Goal: Task Accomplishment & Management: Manage account settings

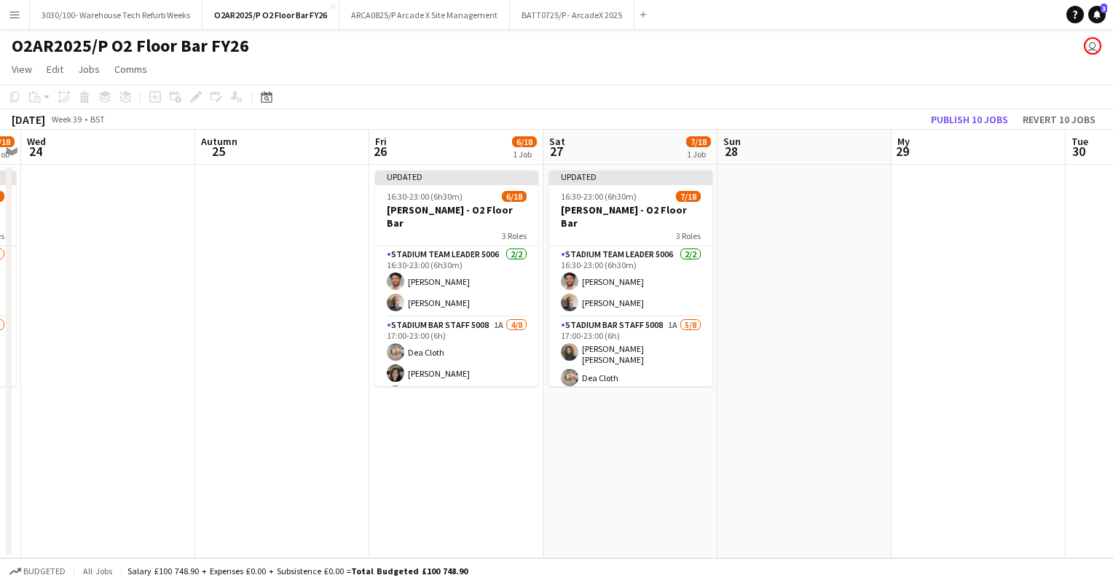
click at [631, 332] on app-card-role "Stadium Bar Staff 5008 1A [DATE] 17:00-23:00 (6h) [PERSON_NAME] [PERSON_NAME] C…" at bounding box center [630, 418] width 163 height 202
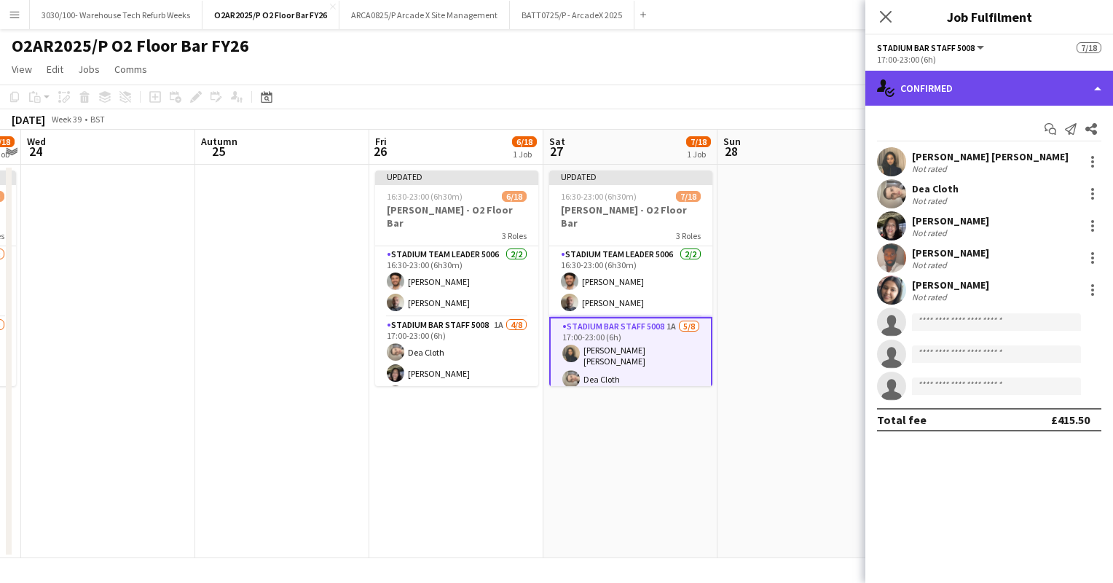
click at [1013, 80] on div "single-neutral-actions-check-2 Confirmed" at bounding box center [989, 88] width 248 height 35
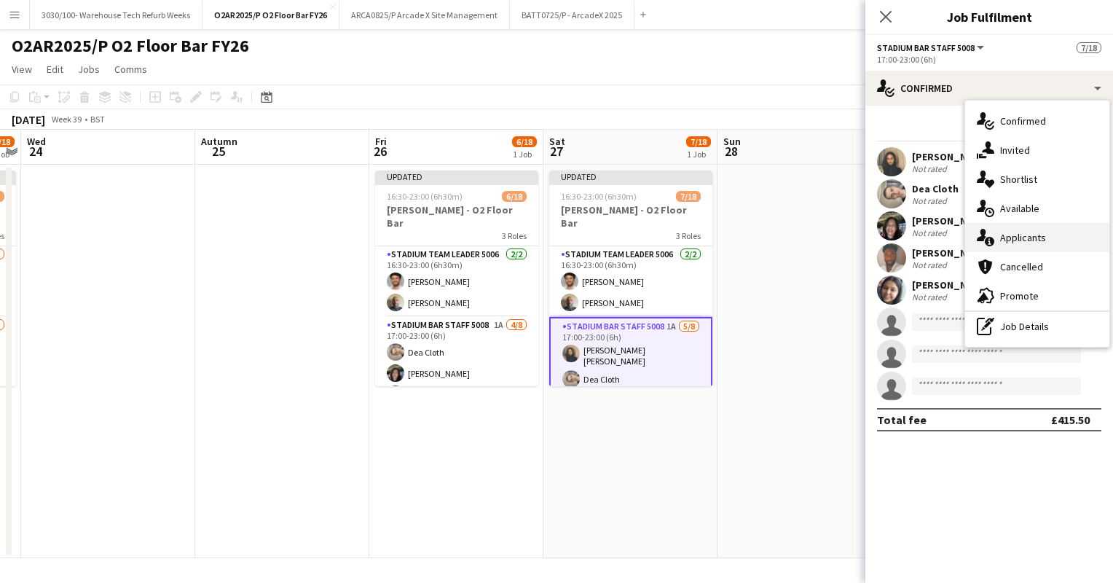
click at [1020, 227] on div "single-neutral-actions-information Applicants" at bounding box center [1037, 237] width 144 height 29
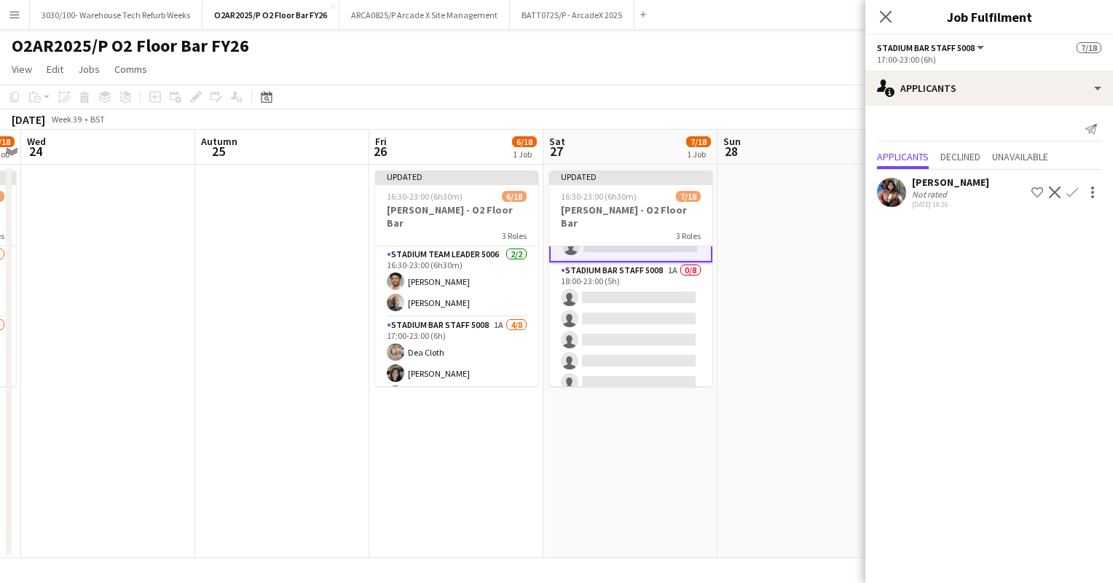
click at [615, 307] on app-card-role "Stadium Bar Staff 5008 1A 0/8 18:00-23:00 (5h) single-neutral-actions single-ne…" at bounding box center [630, 360] width 163 height 197
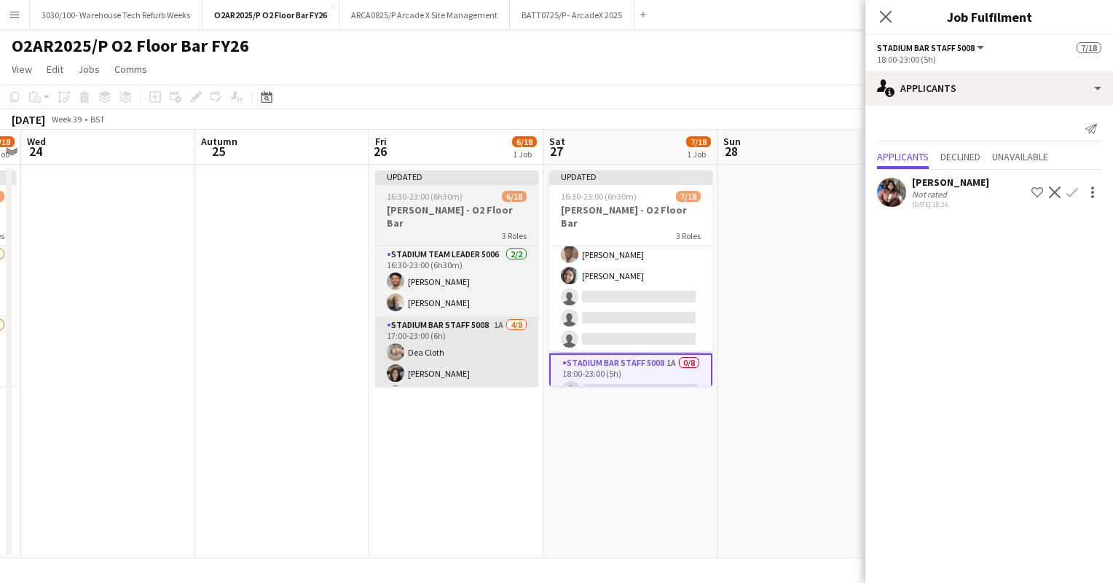
scroll to position [163, 0]
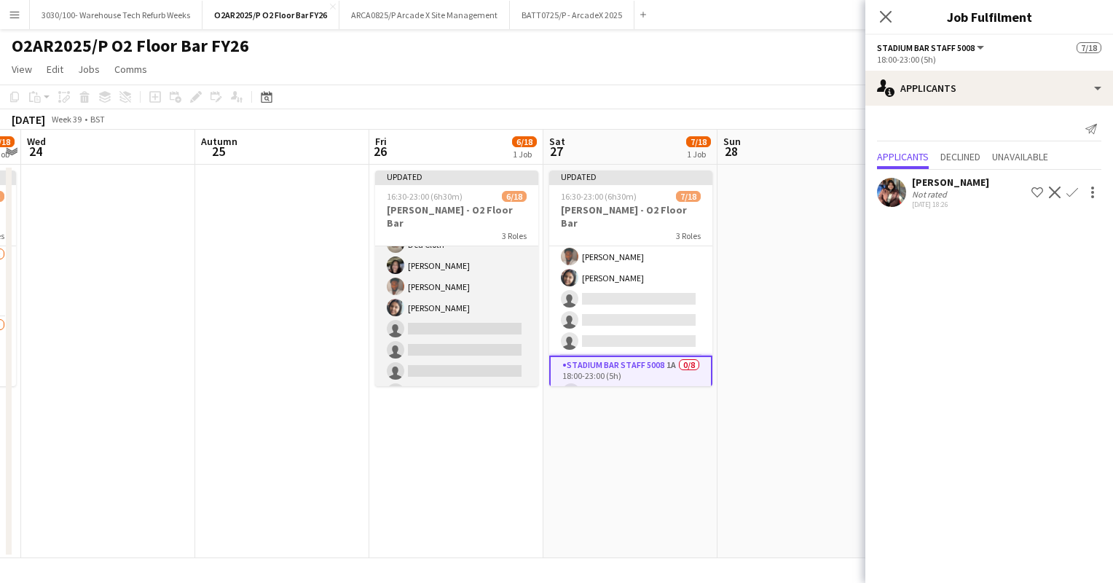
click at [469, 310] on app-card-role "Stadium Bar Staff 5008 1A [DATE] 17:00-23:00 (6h) Dea Cloth [PERSON_NAME] [PERS…" at bounding box center [456, 307] width 163 height 197
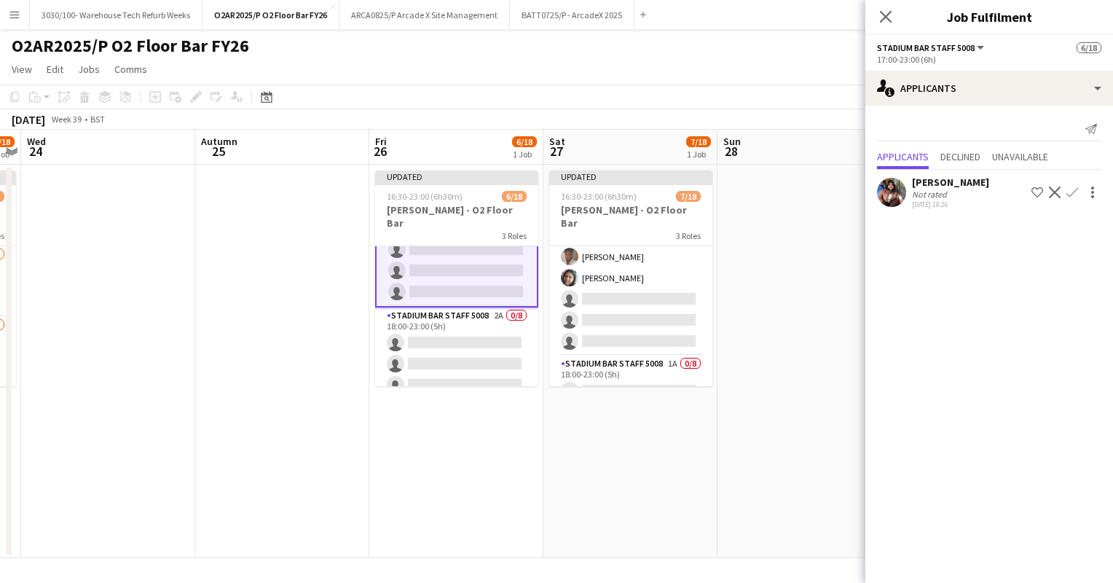
click at [469, 310] on app-card-role "Stadium Bar Staff 5008 2A 0/8 18:00-23:00 (5h) single-neutral-actions single-ne…" at bounding box center [456, 405] width 163 height 197
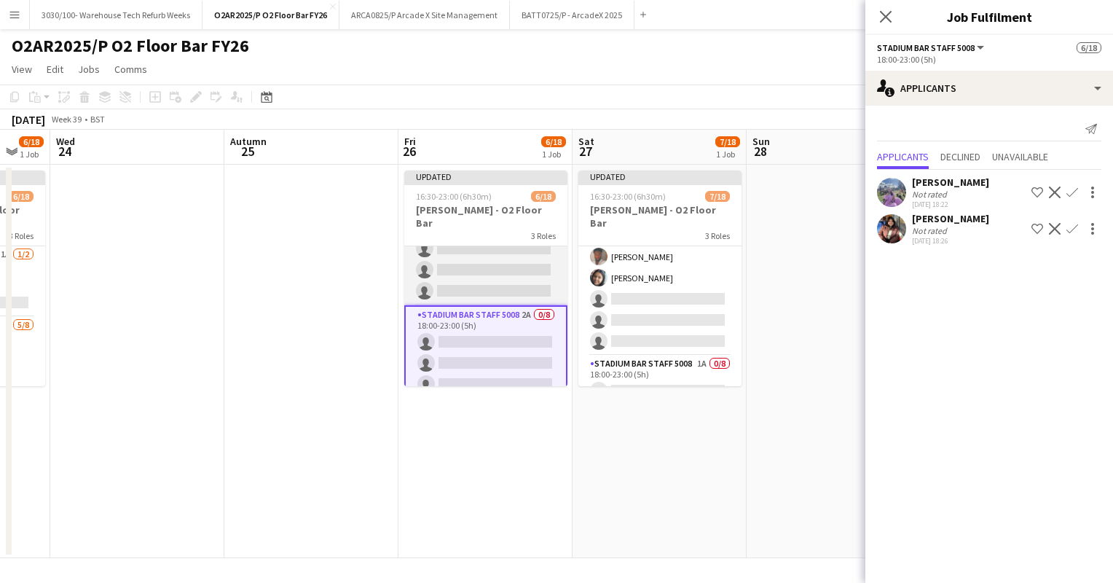
scroll to position [0, 645]
click at [1072, 191] on app-icon "Confirm" at bounding box center [1072, 192] width 12 height 12
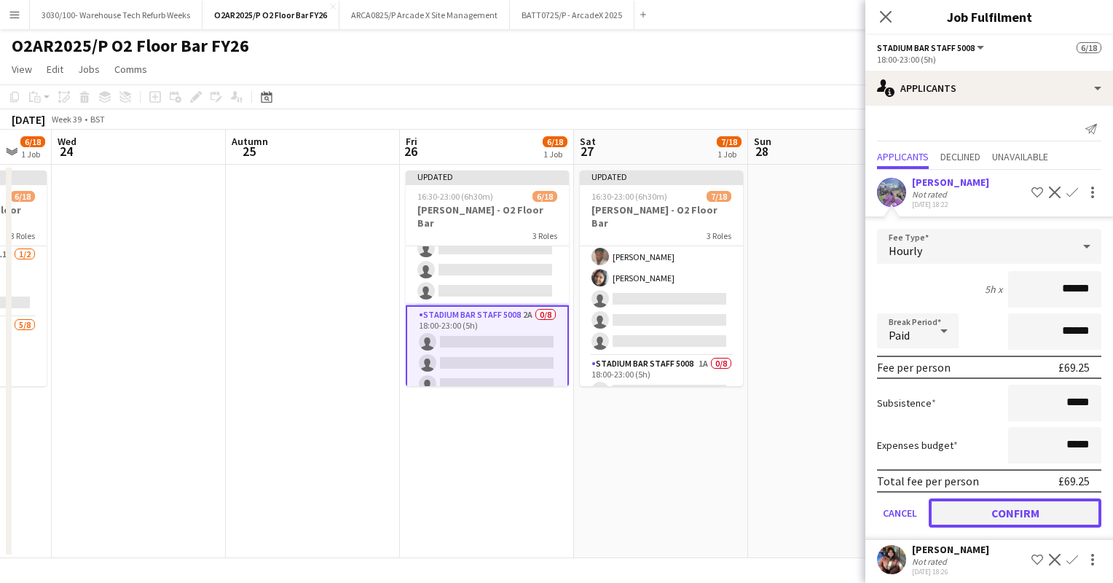
click at [978, 516] on button "Confirm" at bounding box center [1015, 512] width 173 height 29
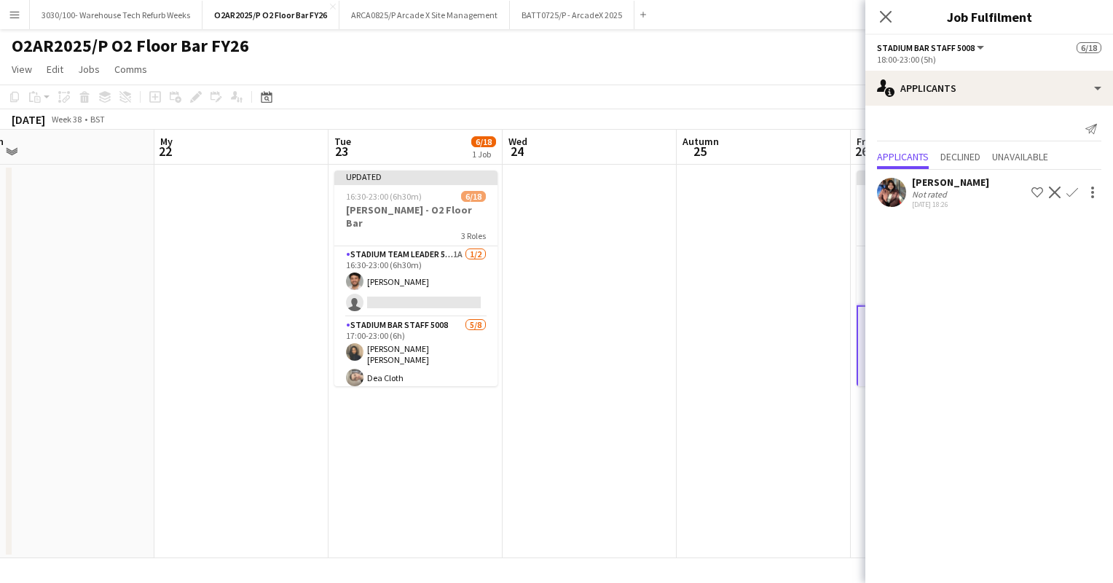
scroll to position [0, 367]
click at [413, 290] on app-card-role "Stadium Team Leader 5006 1A [DATE] 16:30-23:00 (6h30m) [PERSON_NAME] single-neu…" at bounding box center [416, 281] width 163 height 71
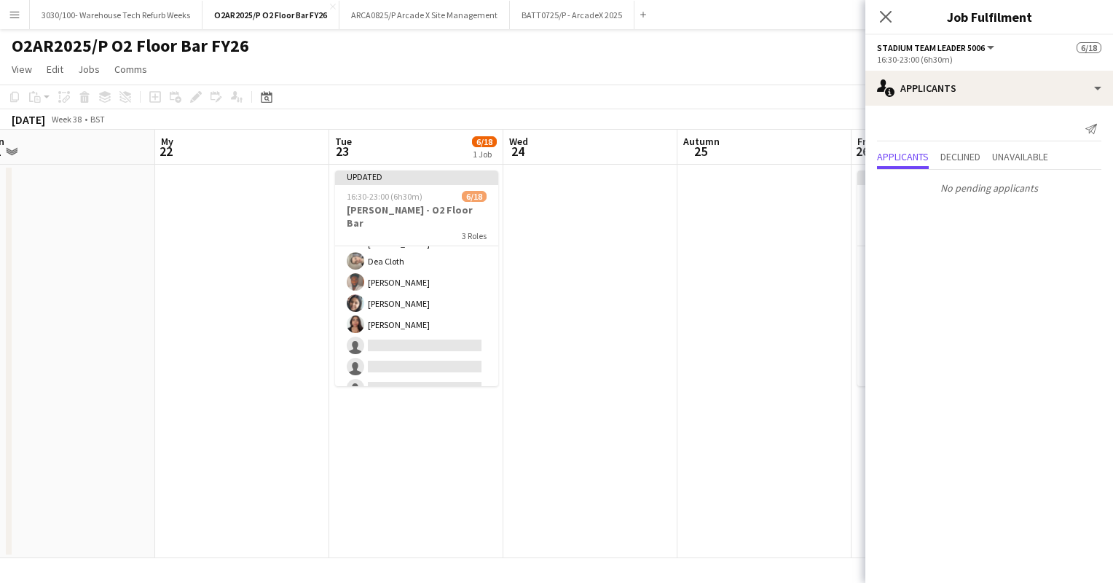
click at [413, 290] on app-card-role "Stadium Bar Staff 5008 [DATE] 17:00-23:00 (6h) [PERSON_NAME] [PERSON_NAME] Clot…" at bounding box center [416, 301] width 163 height 202
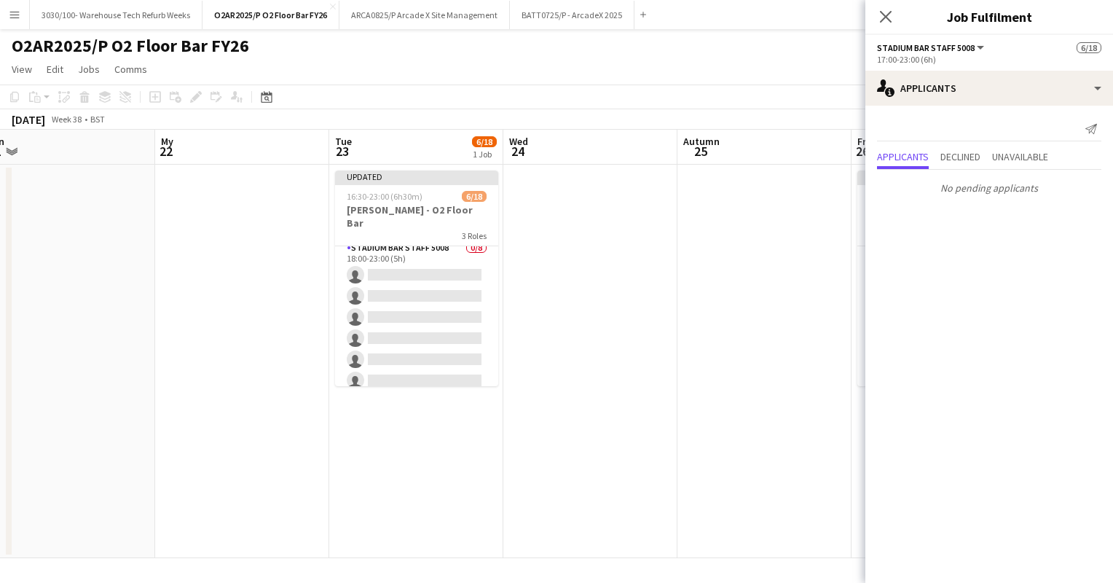
click at [413, 290] on app-card-role "Stadium Bar Staff 5008 0/8 18:00-23:00 (5h) single-neutral-actions single-neutr…" at bounding box center [416, 338] width 163 height 197
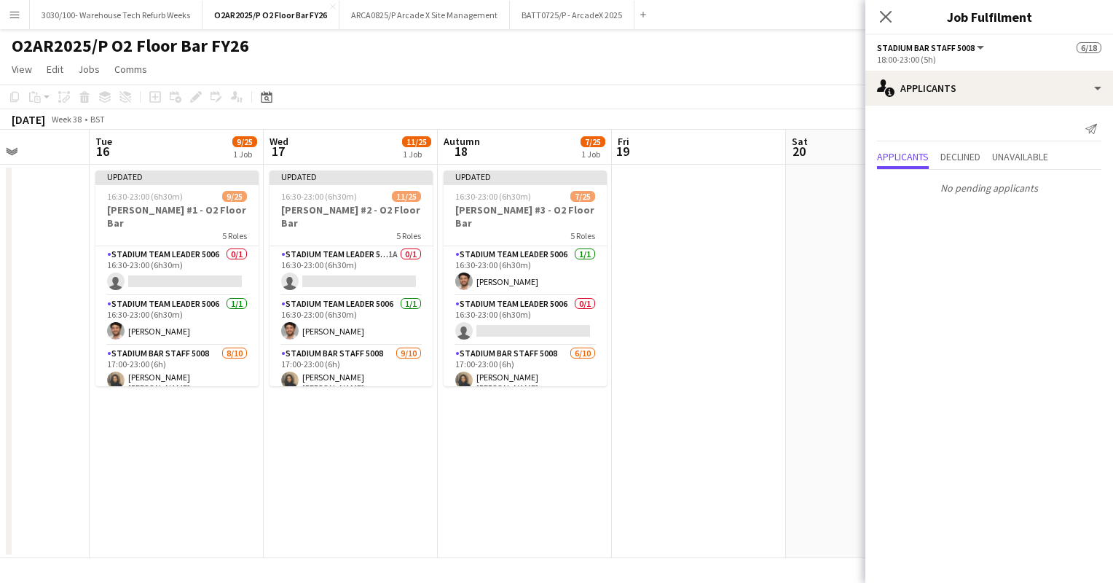
scroll to position [0, 431]
click at [505, 311] on app-card-role "Stadium Team Leader 5006 0/1 16:30-23:00 (6h30m) single-neutral-actions" at bounding box center [526, 321] width 163 height 50
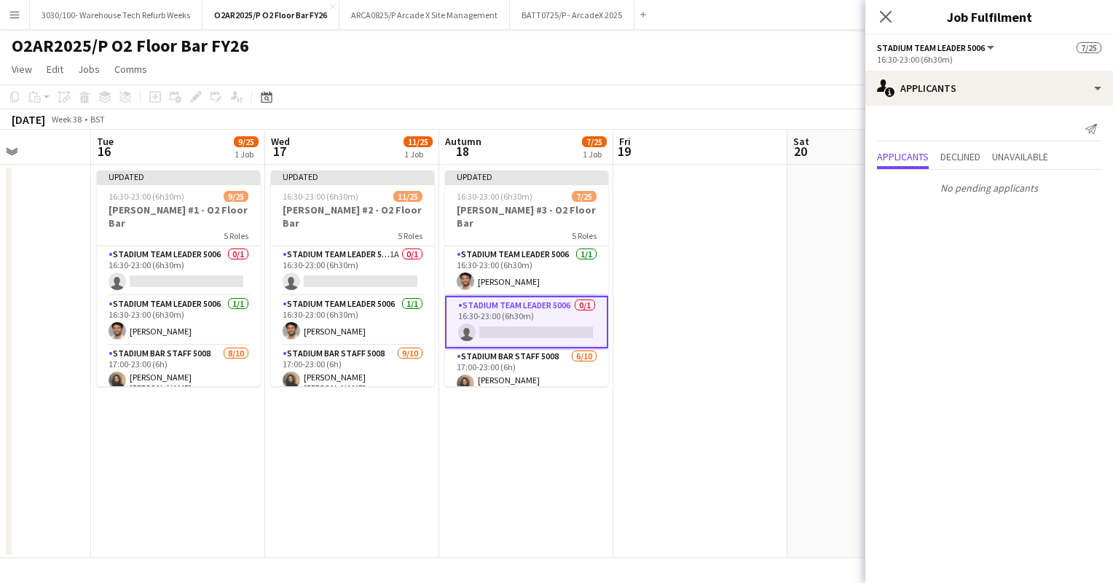
scroll to position [312, 0]
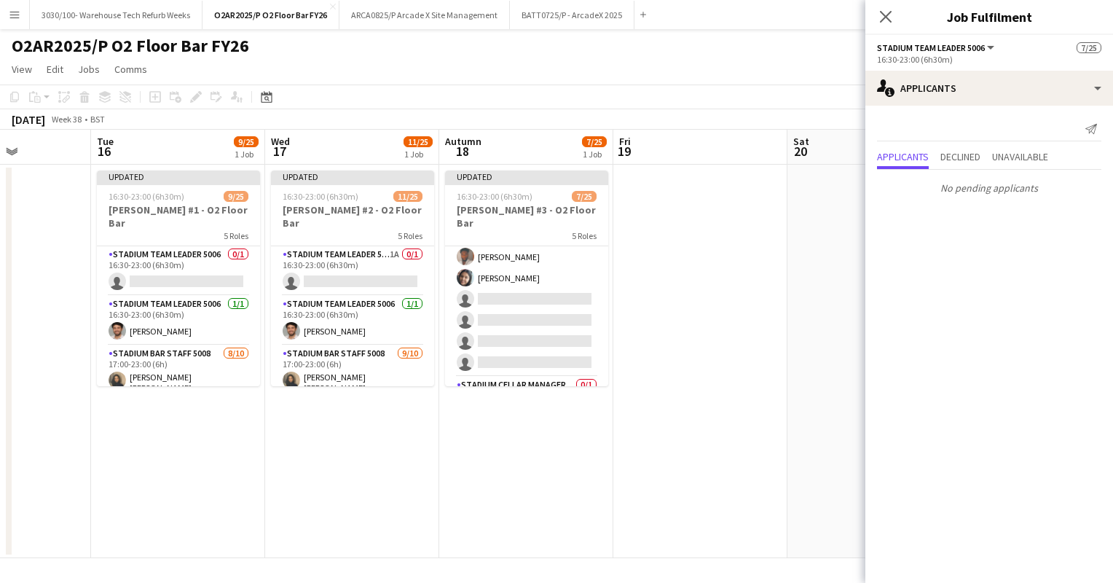
click at [505, 311] on app-card-role "Stadium Bar Staff 5008 [DATE] 17:00-23:00 (6h) [PERSON_NAME] [PERSON_NAME] Dea …" at bounding box center [526, 255] width 163 height 244
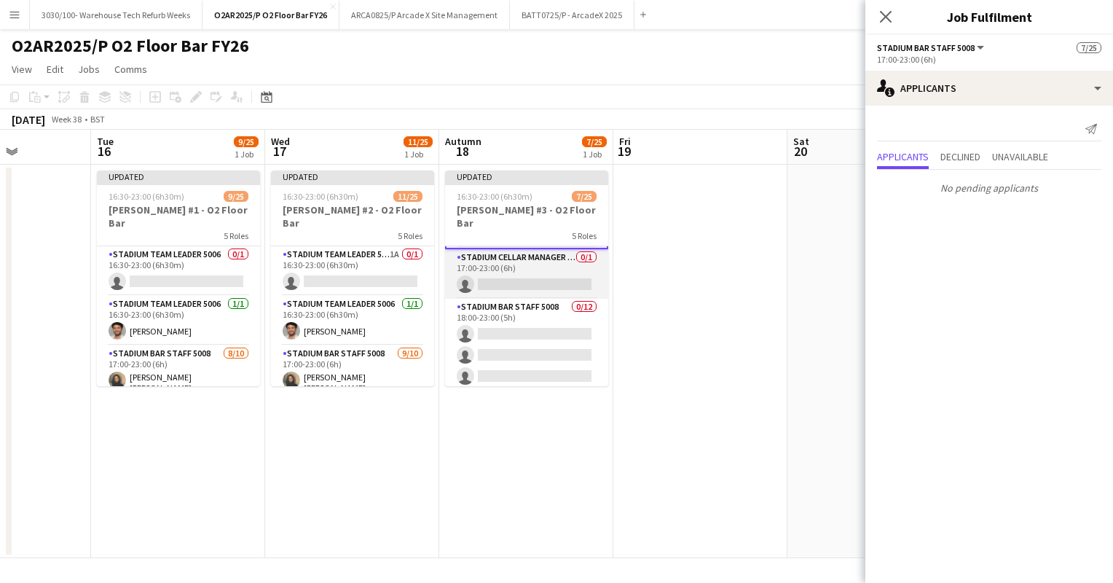
click at [522, 267] on app-card-role "Stadium Cellar Manager 5006 0/1 17:00-23:00 (6h) single-neutral-actions" at bounding box center [526, 274] width 163 height 50
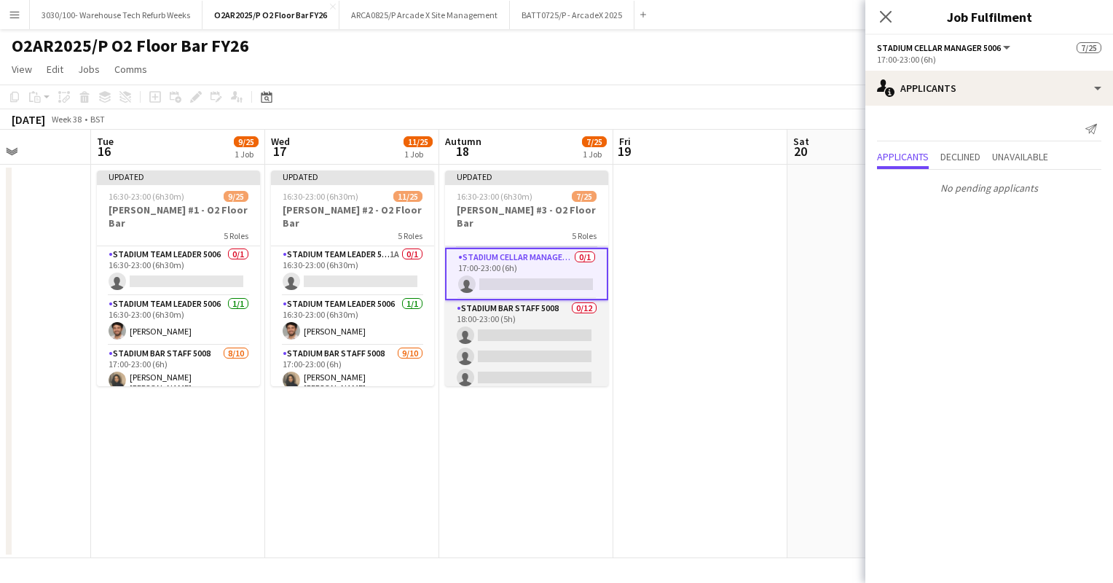
click at [519, 320] on app-card-role "Stadium Bar Staff 5008 0/12 18:00-23:00 (5h) single-neutral-actions single-neut…" at bounding box center [526, 441] width 163 height 282
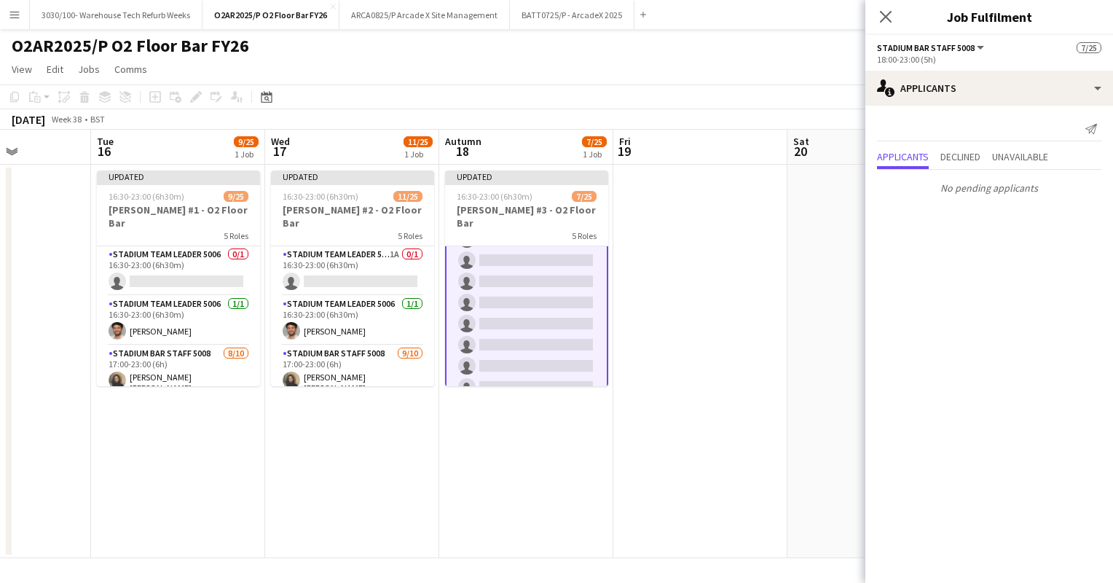
scroll to position [509, 0]
click at [381, 255] on app-card-role "Stadium Team Leader 5006 1A 0/1 16:30-23:00 (6h30m) single-neutral-actions" at bounding box center [352, 271] width 163 height 50
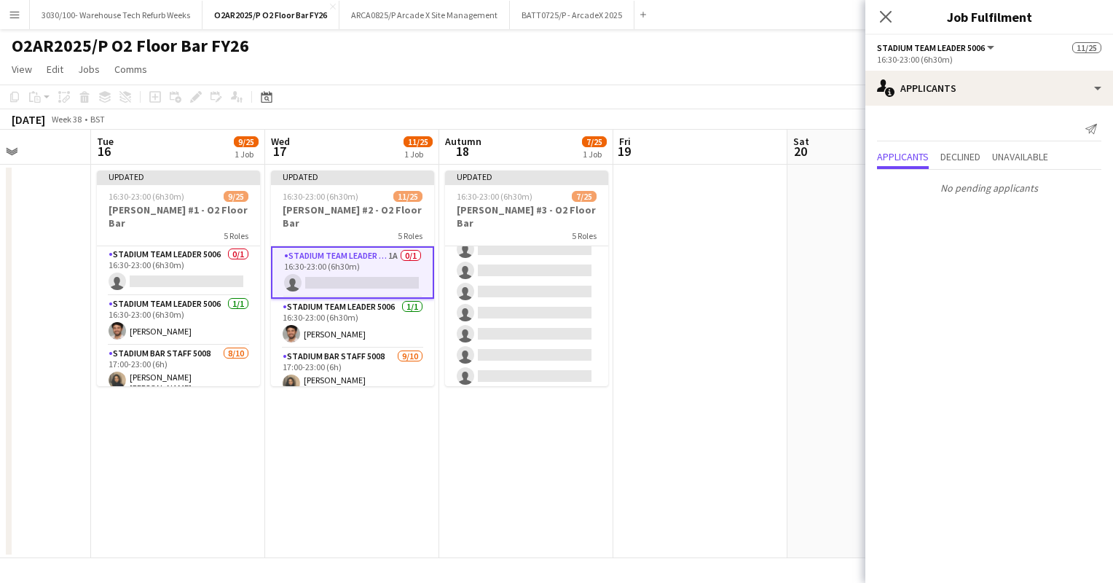
scroll to position [508, 0]
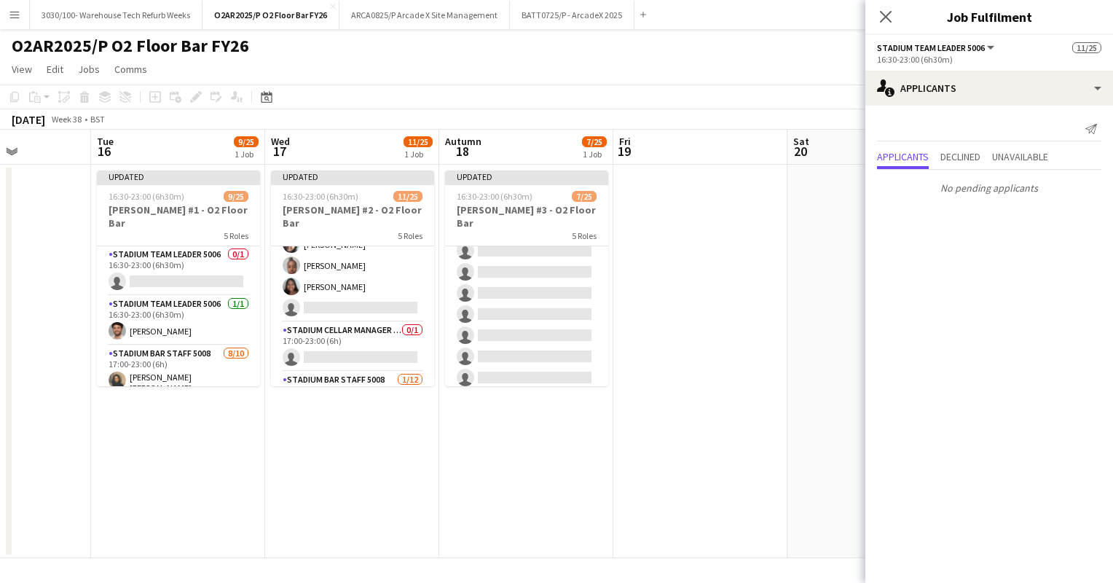
click at [356, 296] on app-card-role "Stadium Bar Staff 5008 [DATE] 17:00-23:00 (6h) [PERSON_NAME] [PERSON_NAME] [PER…" at bounding box center [352, 200] width 163 height 244
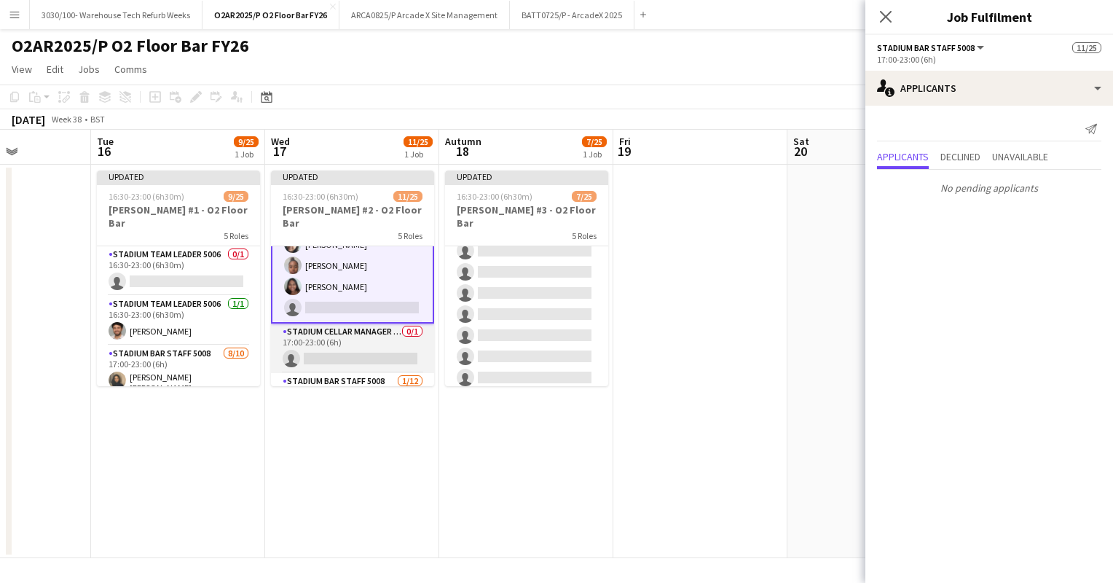
click at [347, 323] on app-card-role "Stadium Cellar Manager 5006 0/1 17:00-23:00 (6h) single-neutral-actions" at bounding box center [352, 348] width 163 height 50
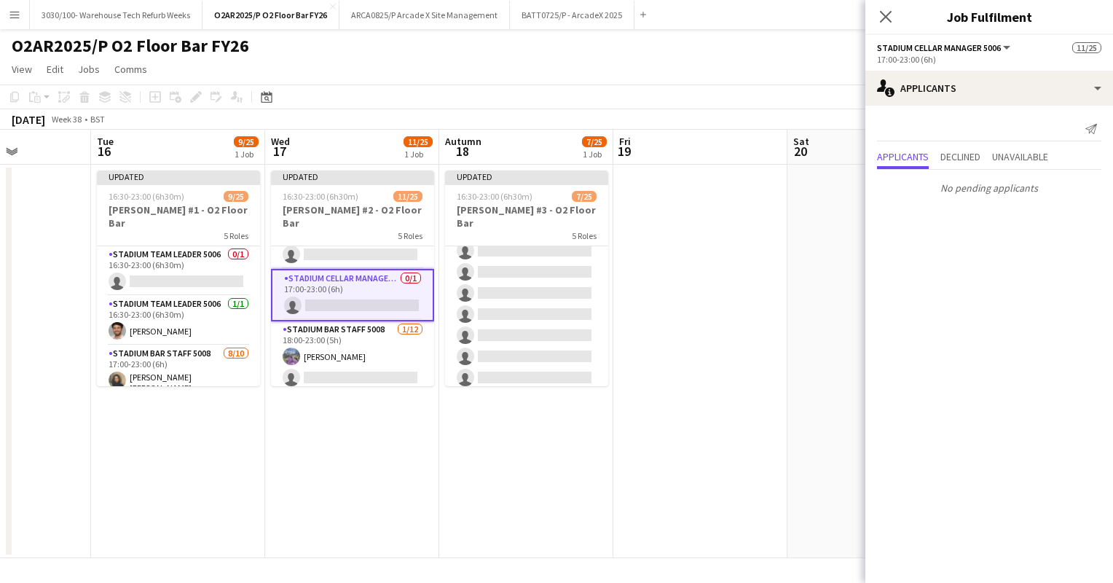
click at [347, 321] on app-card-role "Stadium Bar Staff 5008 [DATE] 18:00-23:00 (5h) [PERSON_NAME] single-neutral-act…" at bounding box center [352, 462] width 163 height 282
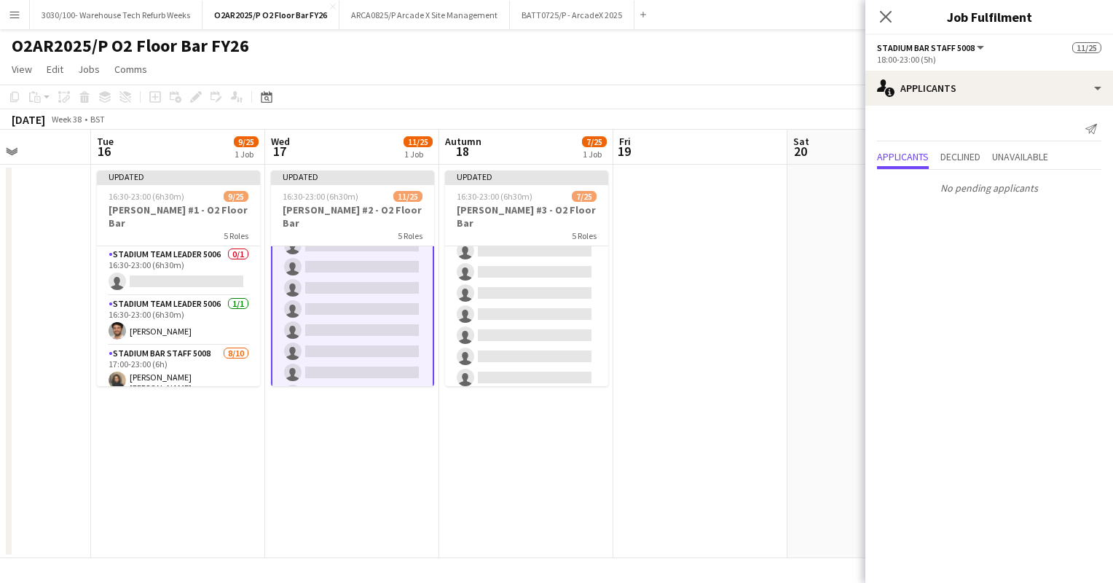
scroll to position [452, 0]
click at [219, 281] on app-card-role "Stadium Team Leader 5006 0/1 16:30-23:00 (6h30m) single-neutral-actions" at bounding box center [178, 271] width 163 height 50
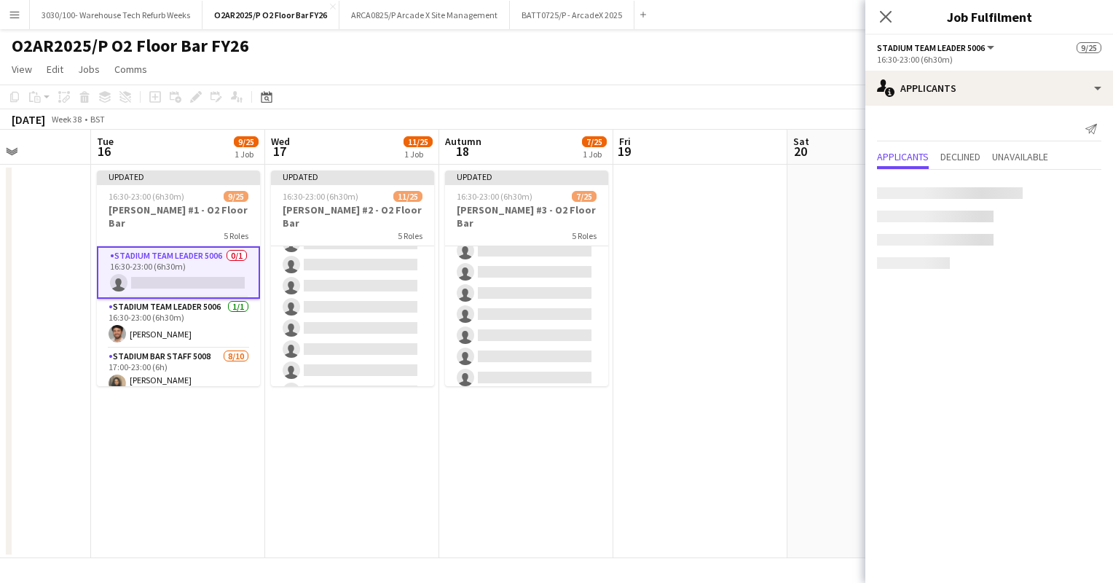
scroll to position [450, 0]
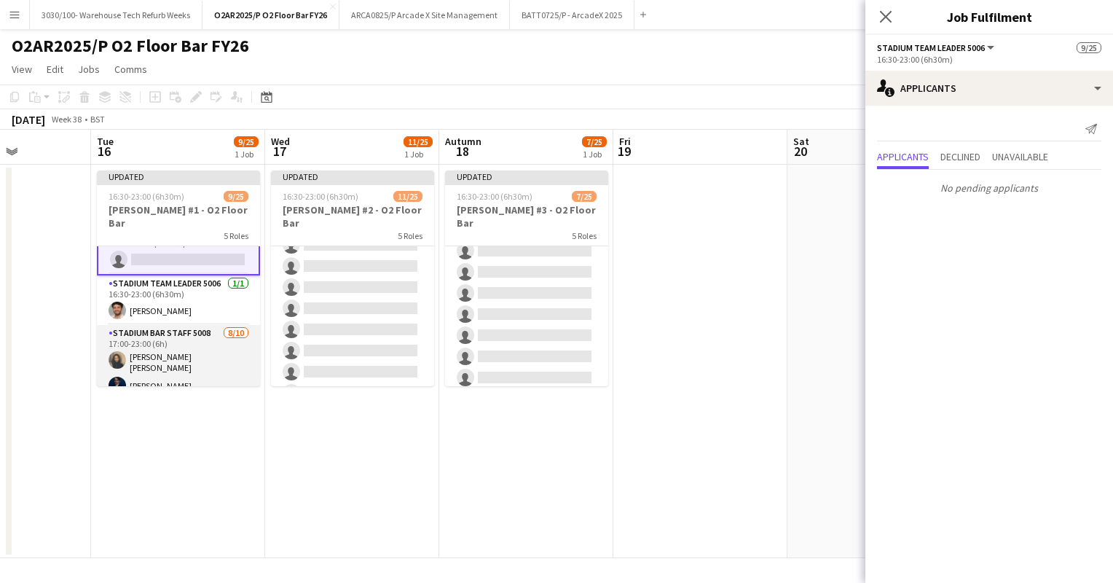
click at [189, 331] on app-card-role "Stadium Bar Staff 5008 [DATE] 17:00-23:00 (6h) [PERSON_NAME] [PERSON_NAME] [PER…" at bounding box center [178, 447] width 163 height 244
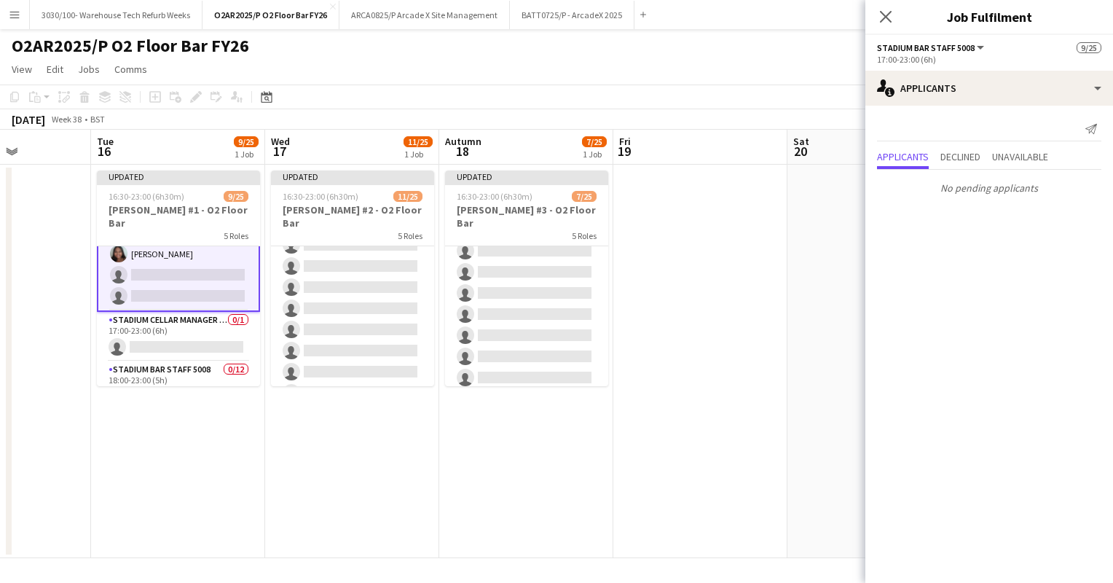
click at [189, 331] on app-card-role "Stadium Cellar Manager 5006 0/1 17:00-23:00 (6h) single-neutral-actions" at bounding box center [178, 337] width 163 height 50
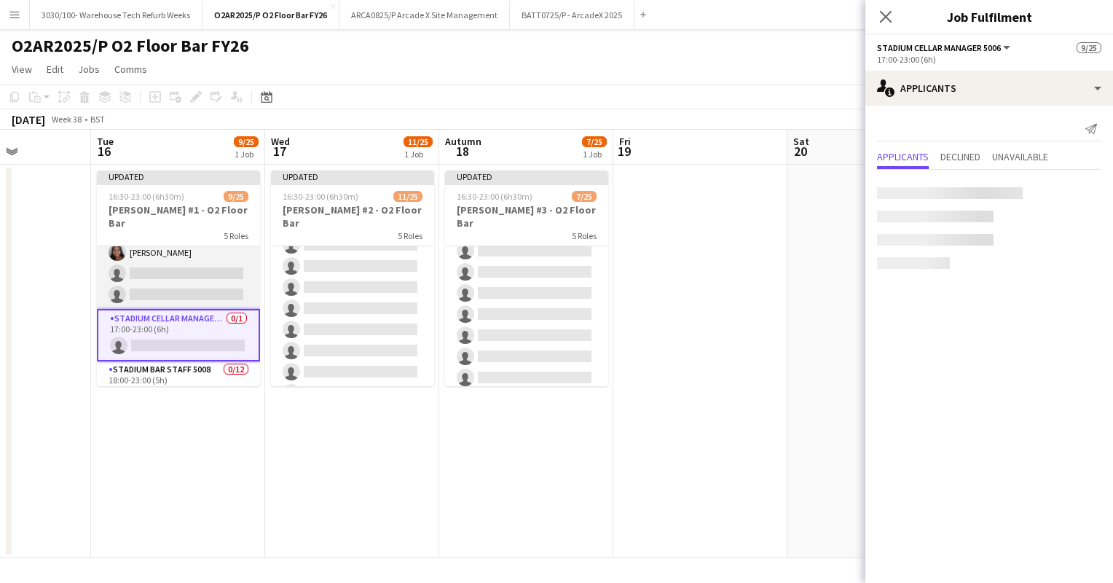
scroll to position [280, 0]
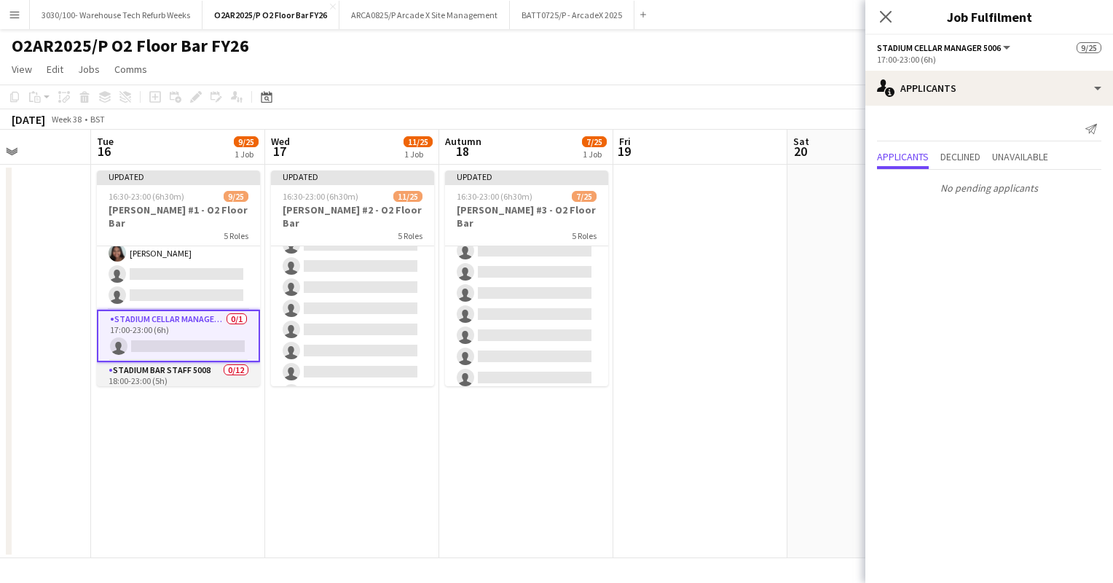
click at [186, 362] on app-card-role "Stadium Bar Staff 5008 0/12 18:00-23:00 (5h) single-neutral-actions single-neut…" at bounding box center [178, 503] width 163 height 282
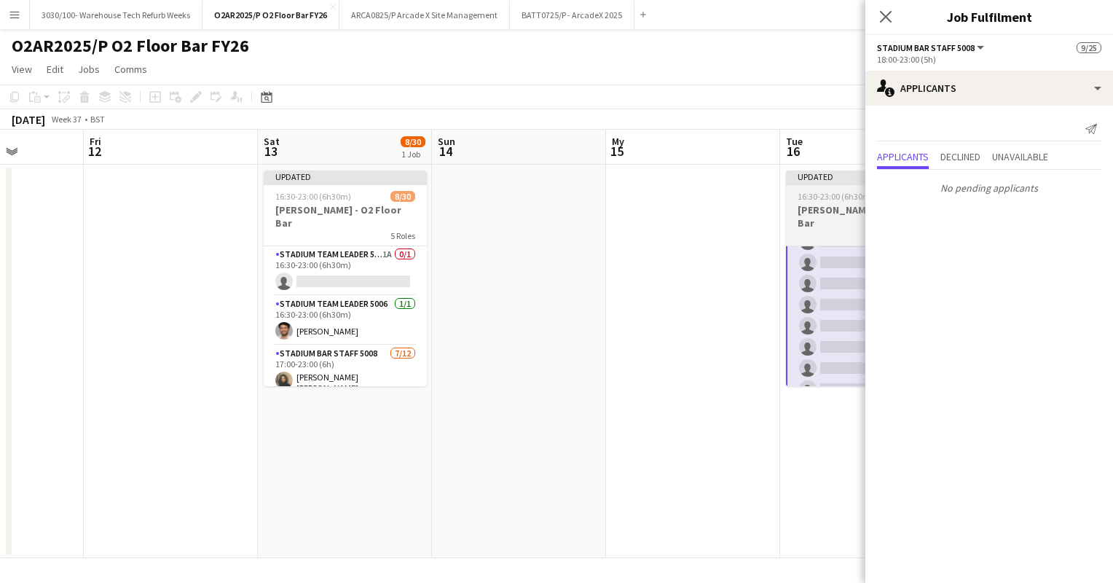
scroll to position [0, 361]
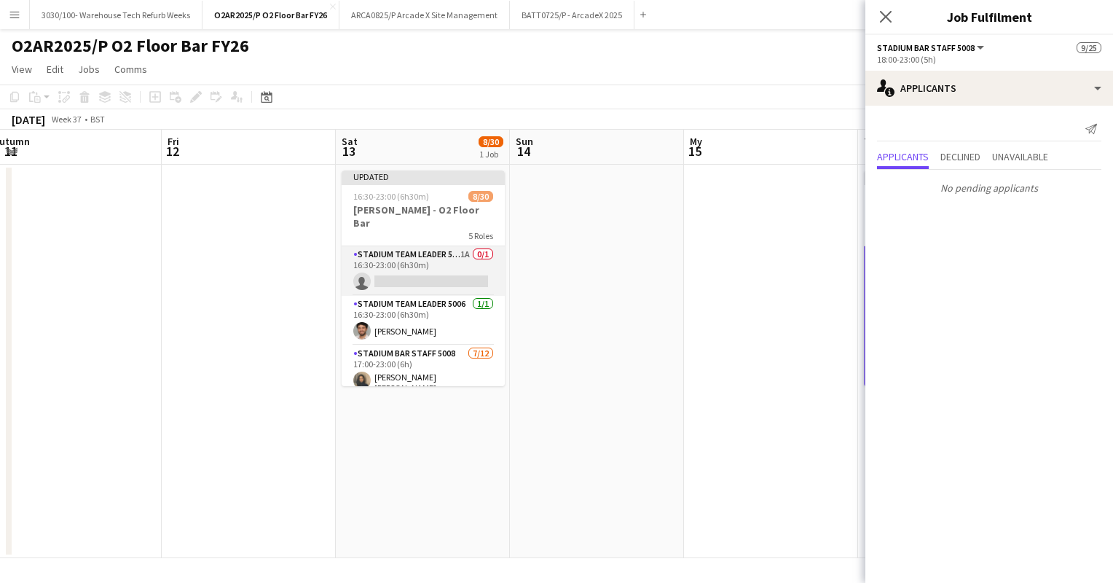
click at [390, 261] on app-card-role "Stadium Team Leader 5006 1A 0/1 16:30-23:00 (6h30m) single-neutral-actions" at bounding box center [423, 271] width 163 height 50
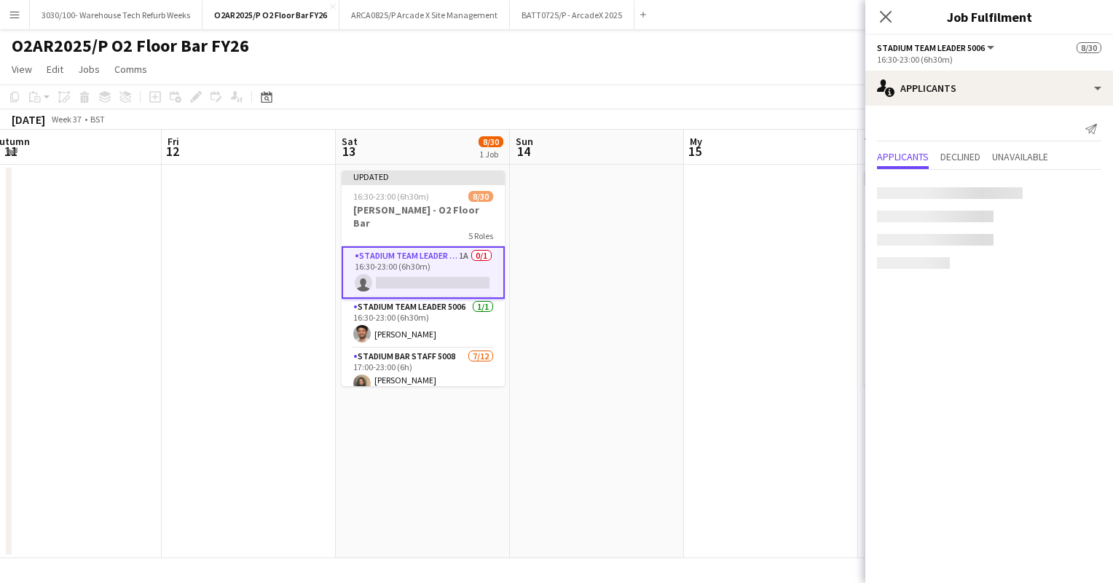
scroll to position [516, 0]
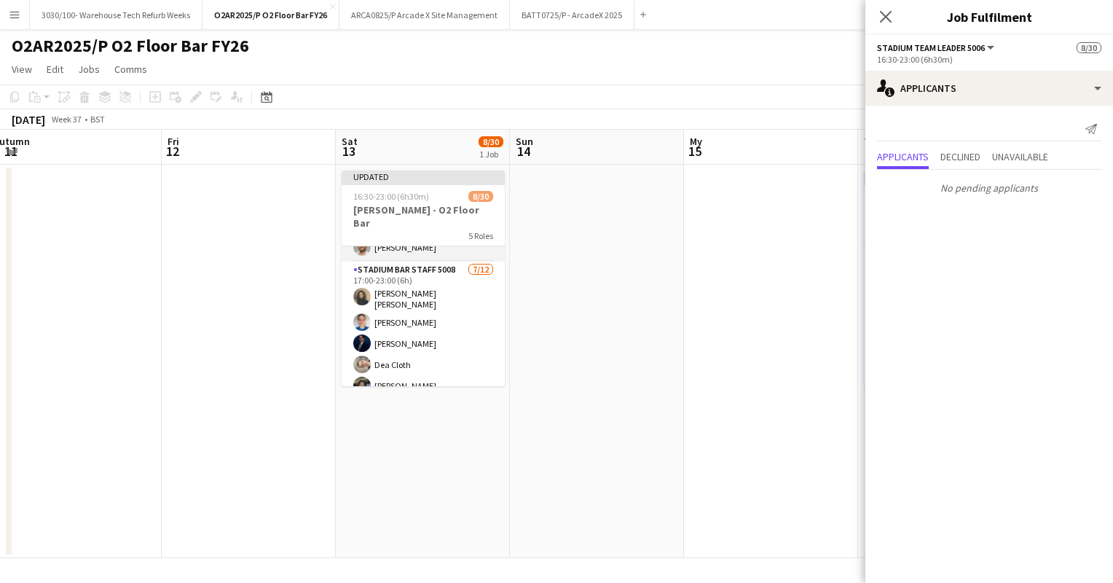
click at [427, 309] on app-card-role "Stadium Bar Staff 5008 [DATE] 17:00-23:00 (6h) [PERSON_NAME] [PERSON_NAME] [PER…" at bounding box center [423, 404] width 163 height 286
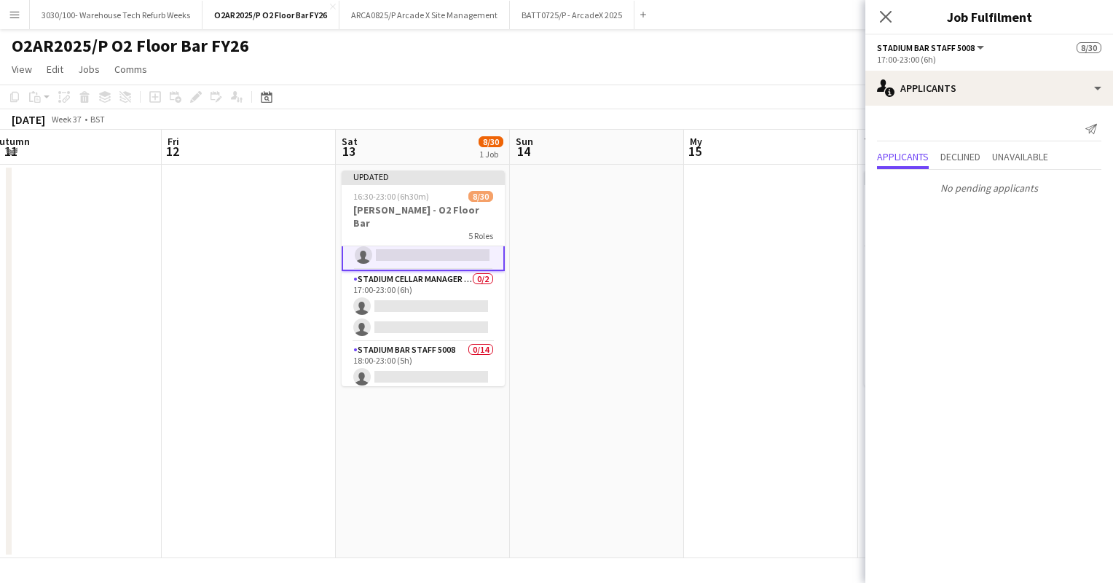
click at [427, 309] on app-card-role "Stadium Cellar Manager 5006 0/2 17:00-23:00 (6h) single-neutral-actions single-…" at bounding box center [423, 306] width 163 height 71
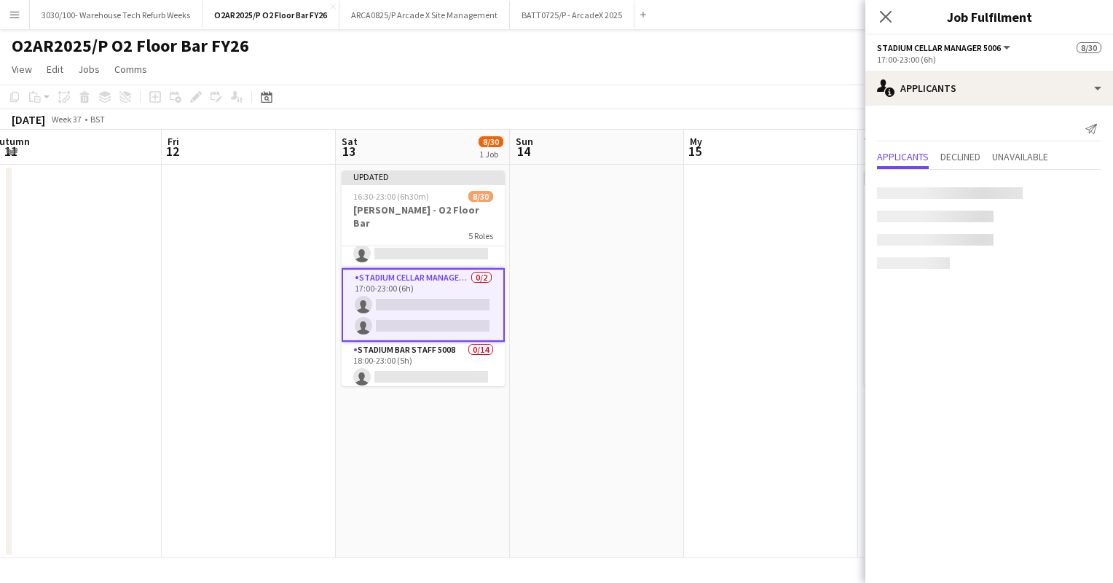
scroll to position [362, 0]
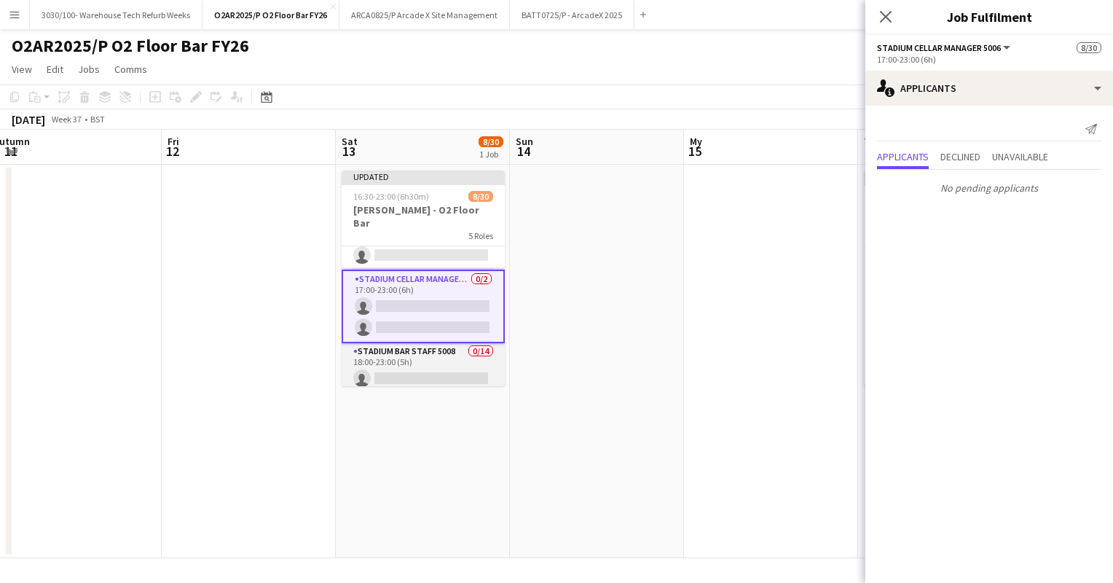
click at [430, 354] on app-card-role "Stadium Bar Staff 5008 0/14 18:00-23:00 (5h) single-neutral-actions single-neut…" at bounding box center [423, 505] width 163 height 324
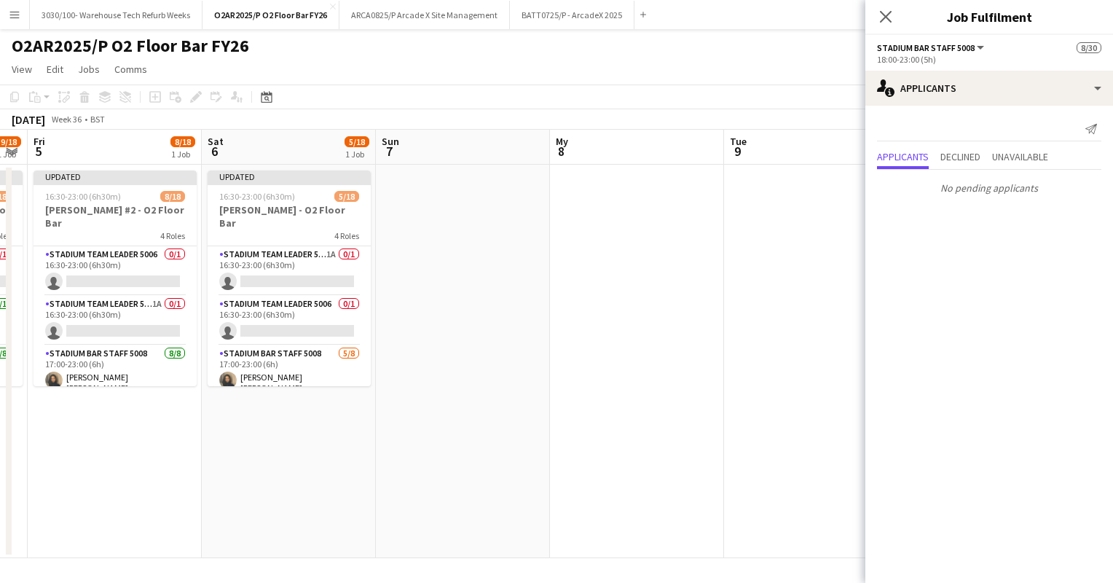
scroll to position [0, 507]
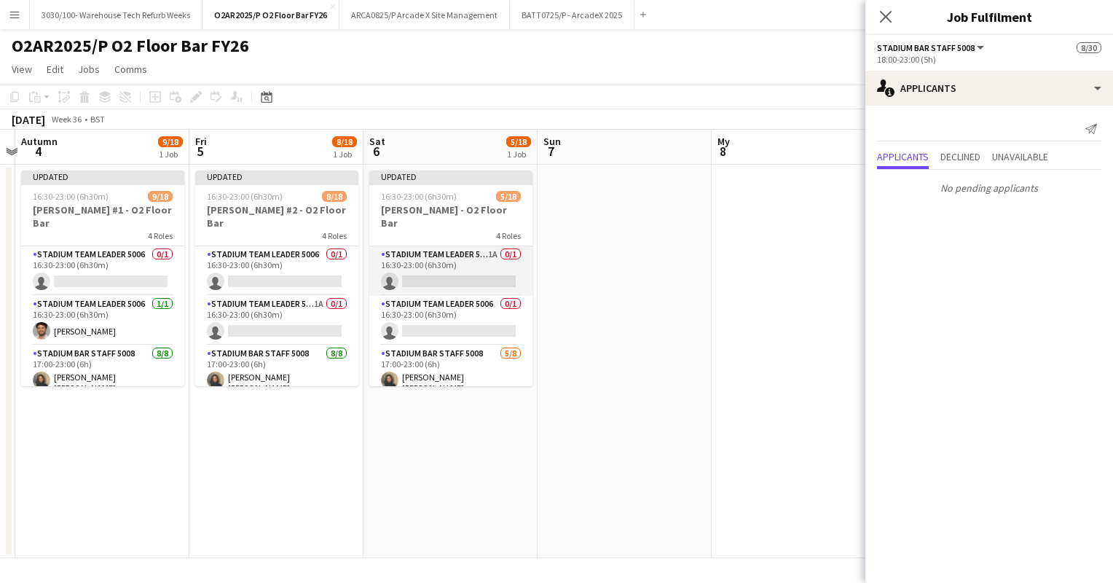
click at [447, 266] on app-card-role "Stadium Team Leader 5006 1A 0/1 16:30-23:00 (6h30m) single-neutral-actions" at bounding box center [450, 271] width 163 height 50
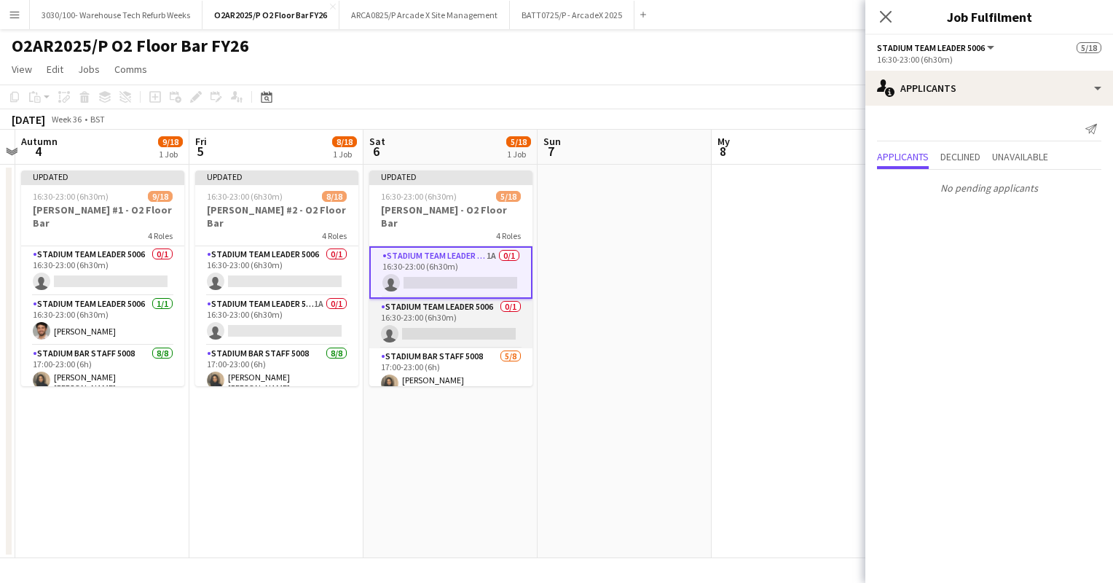
click at [442, 311] on app-card-role "Stadium Team Leader 5006 0/1 16:30-23:00 (6h30m) single-neutral-actions" at bounding box center [450, 324] width 163 height 50
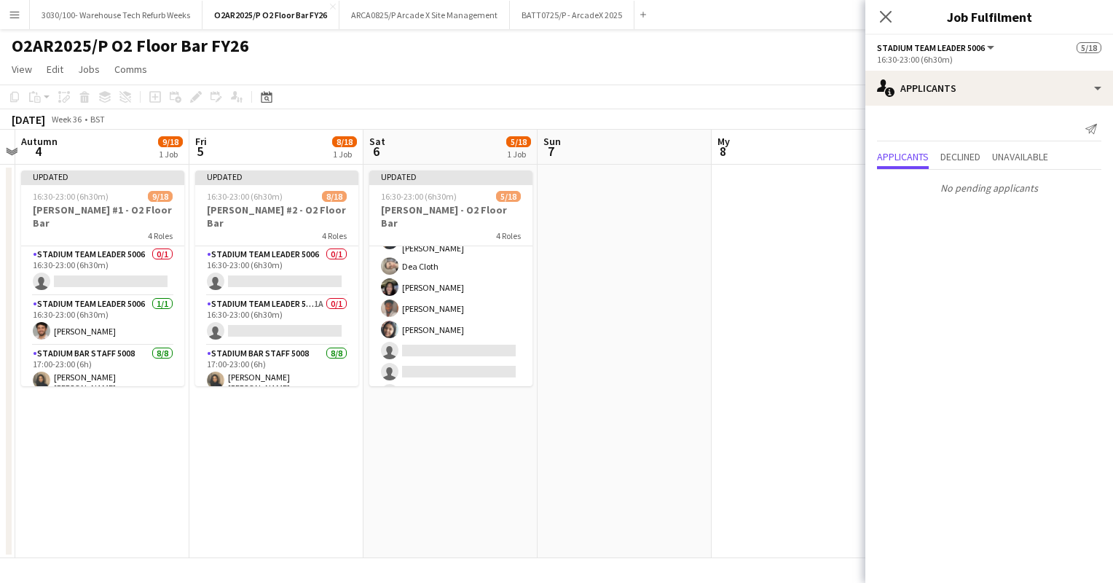
click at [442, 311] on app-card-role "Stadium Bar Staff 5008 [DATE] 17:00-23:00 (6h) [PERSON_NAME] [PERSON_NAME] Clot…" at bounding box center [450, 306] width 163 height 202
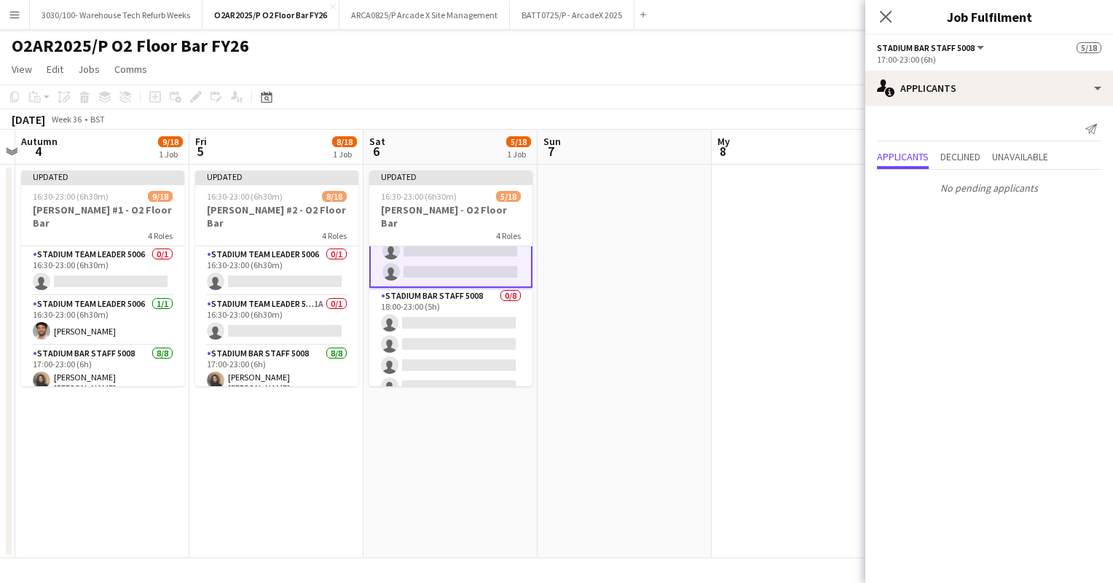
click at [442, 311] on app-card-role "Stadium Bar Staff 5008 0/8 18:00-23:00 (5h) single-neutral-actions single-neutr…" at bounding box center [450, 386] width 163 height 197
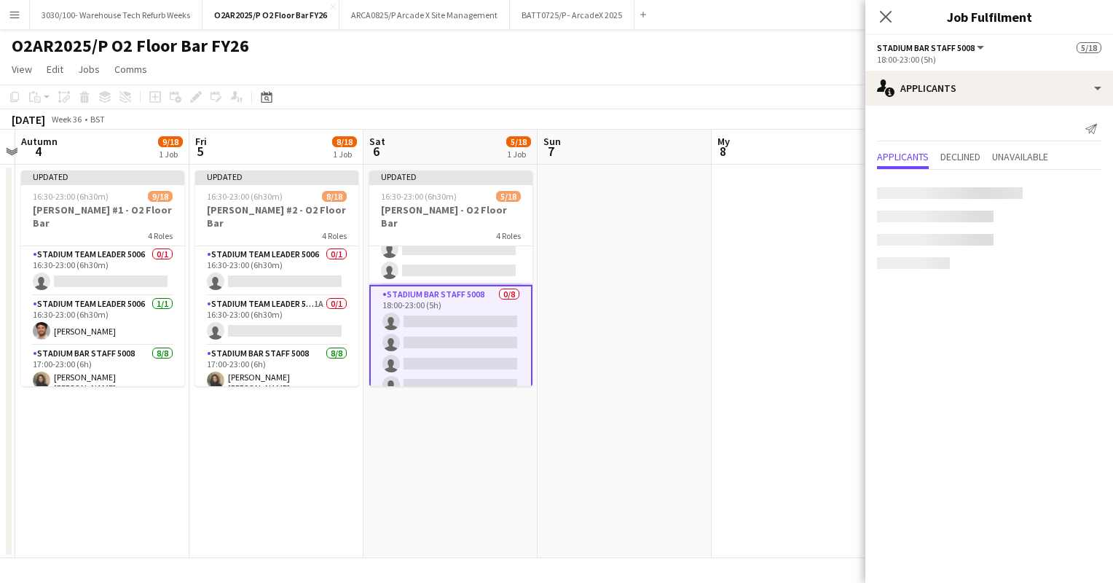
scroll to position [261, 0]
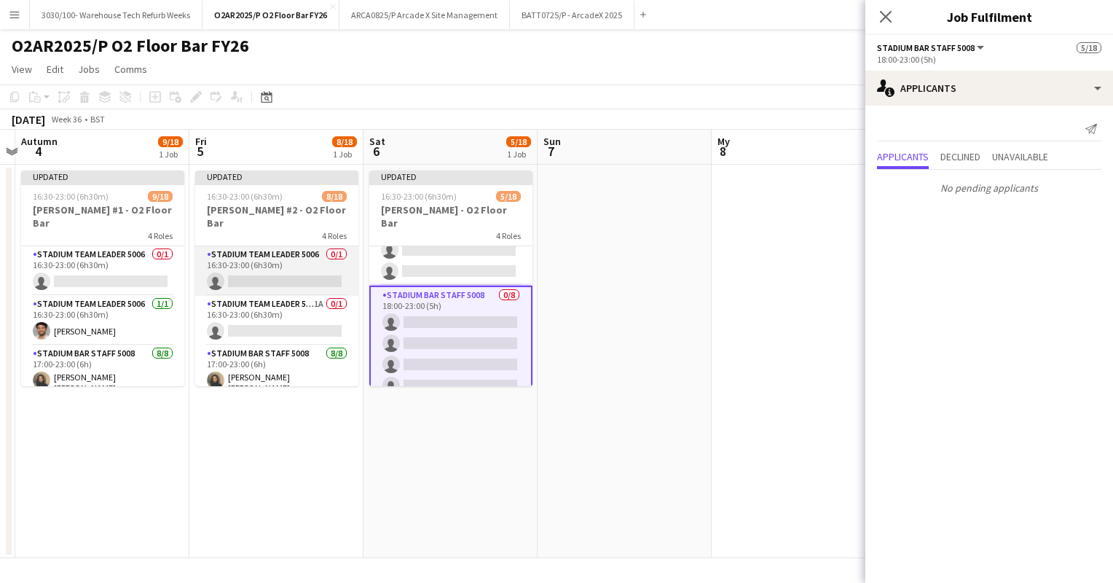
click at [287, 251] on app-card-role "Stadium Team Leader 5006 0/1 16:30-23:00 (6h30m) single-neutral-actions" at bounding box center [276, 271] width 163 height 50
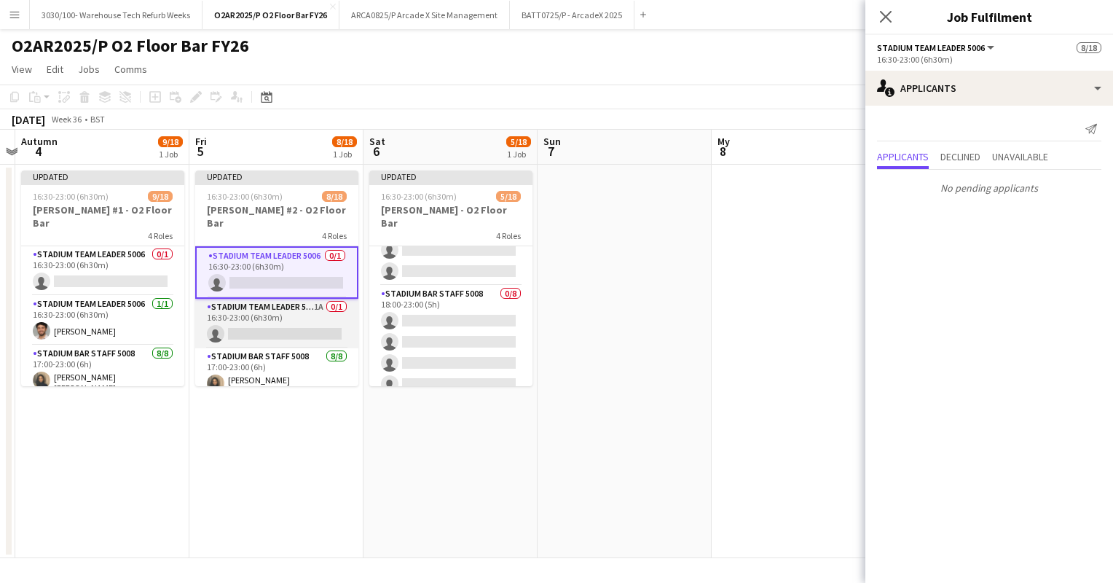
click at [277, 300] on app-card-role "Stadium Team Leader 5006 1A 0/1 16:30-23:00 (6h30m) single-neutral-actions" at bounding box center [276, 324] width 163 height 50
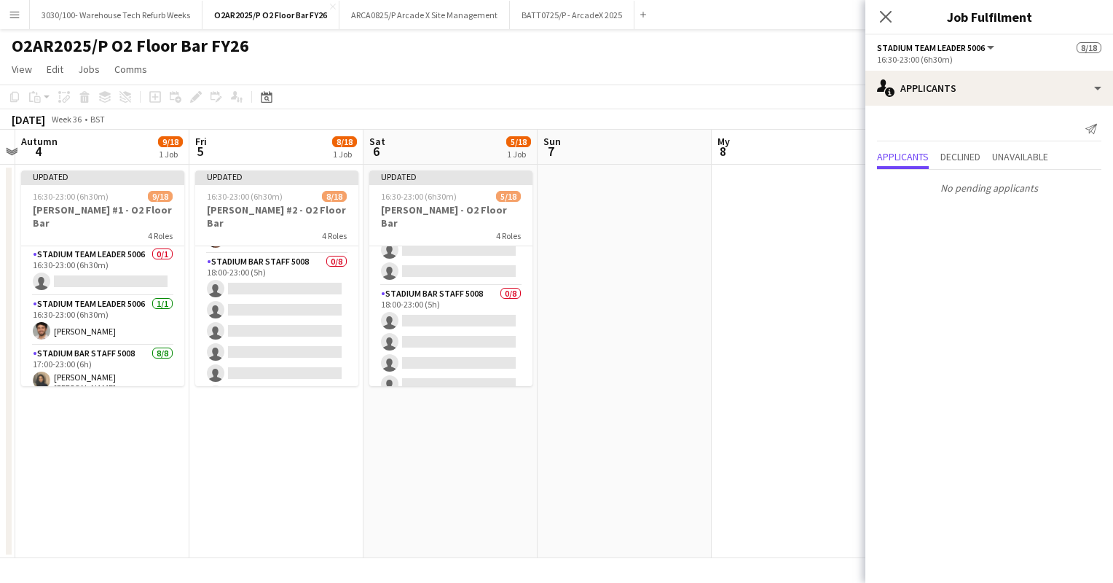
click at [277, 300] on app-card-role "Stadium Bar Staff 5008 0/8 18:00-23:00 (5h) single-neutral-actions single-neutr…" at bounding box center [276, 351] width 163 height 197
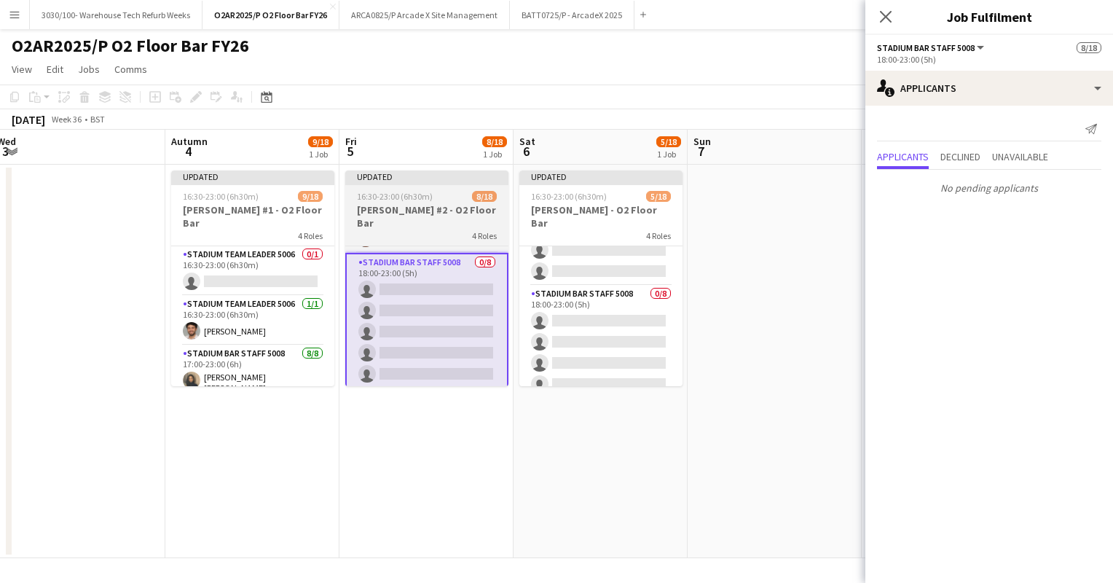
scroll to position [0, 355]
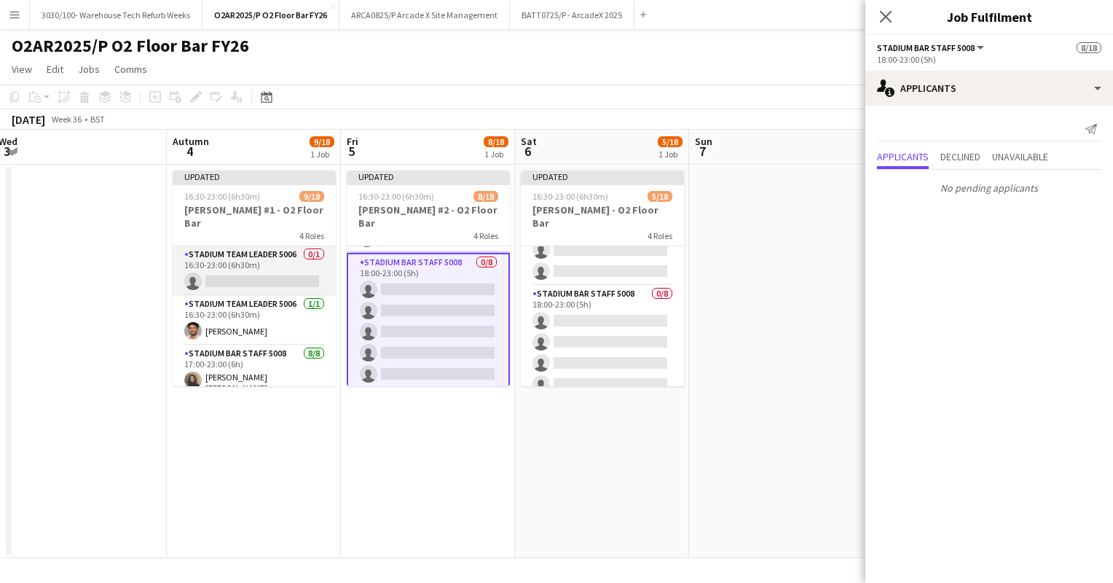
click at [280, 257] on app-card-role "Stadium Team Leader 5006 0/1 16:30-23:00 (6h30m) single-neutral-actions" at bounding box center [254, 271] width 163 height 50
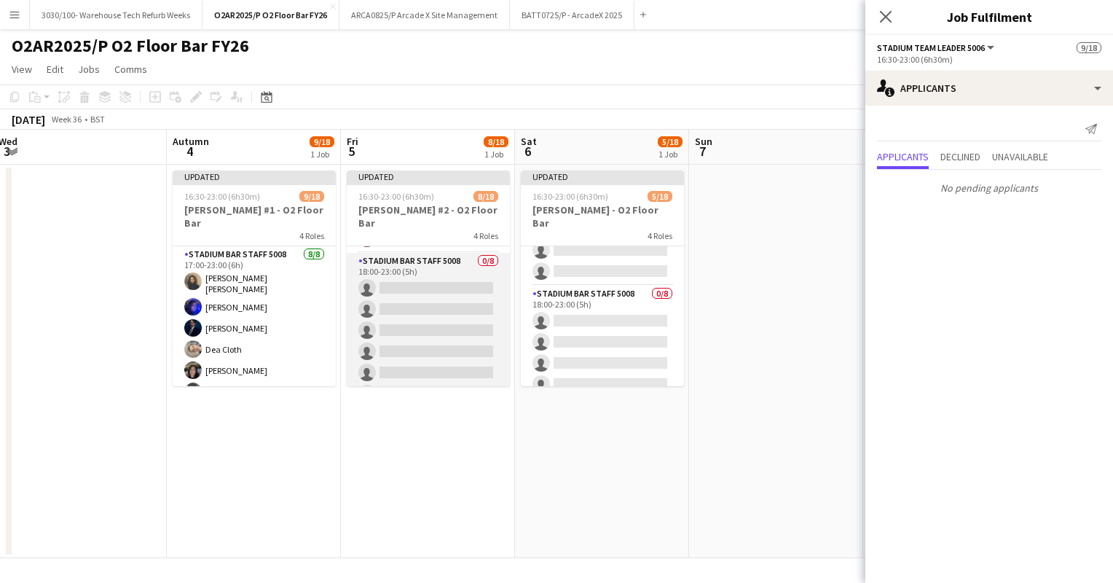
scroll to position [0, 0]
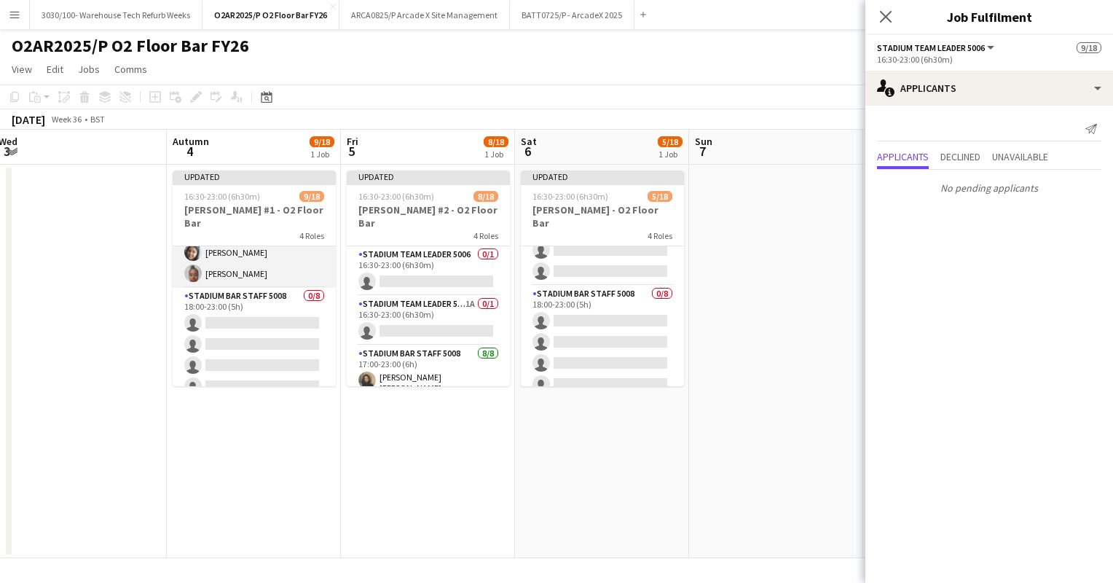
click at [253, 293] on app-card-role "Stadium Bar Staff 5008 0/8 18:00-23:00 (5h) single-neutral-actions single-neutr…" at bounding box center [254, 386] width 163 height 197
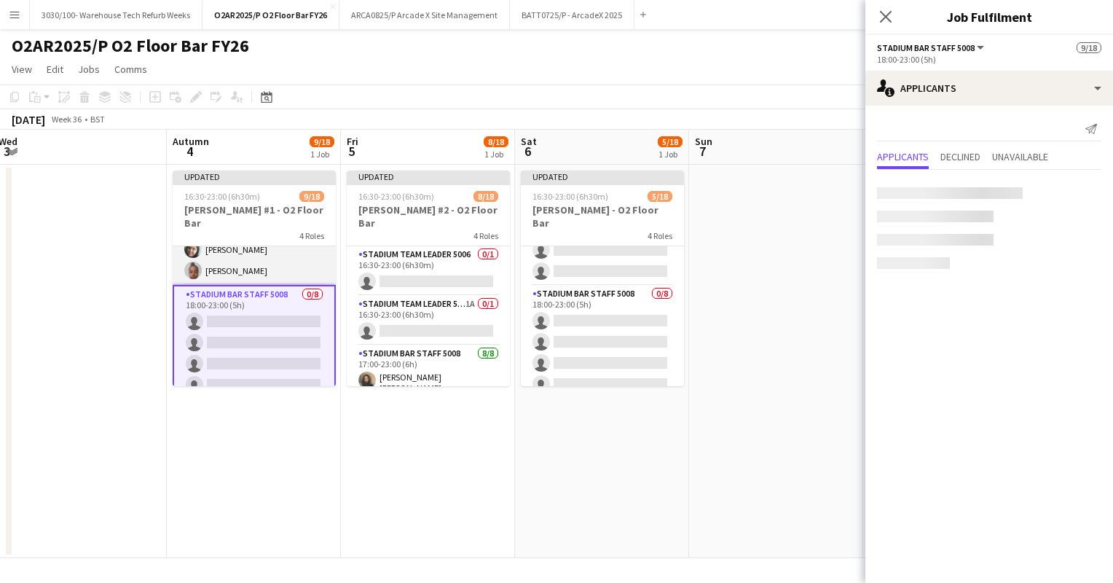
scroll to position [260, 0]
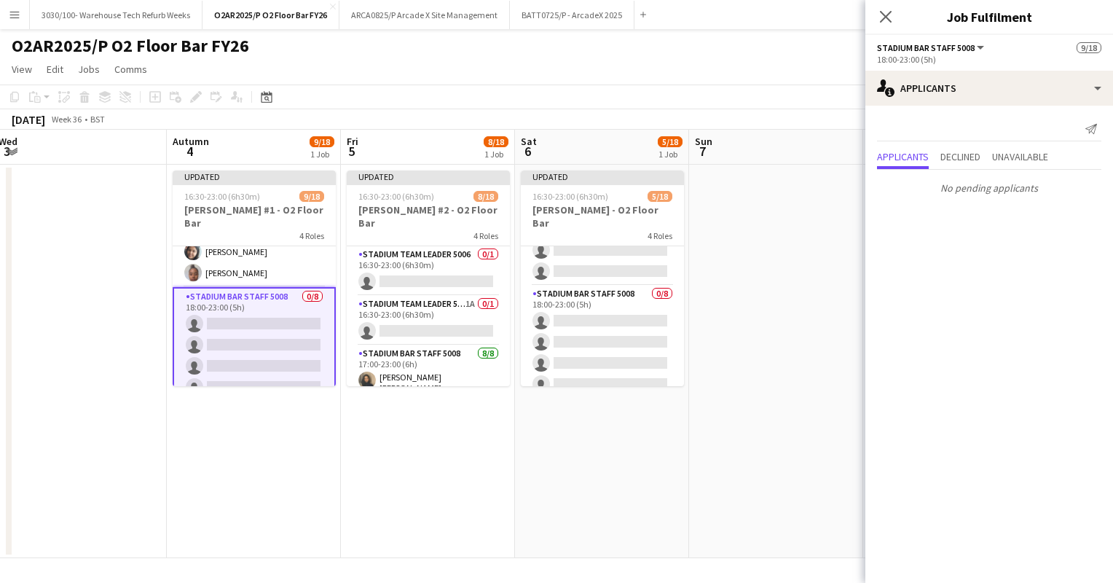
click at [741, 262] on app-date-cell at bounding box center [776, 361] width 174 height 393
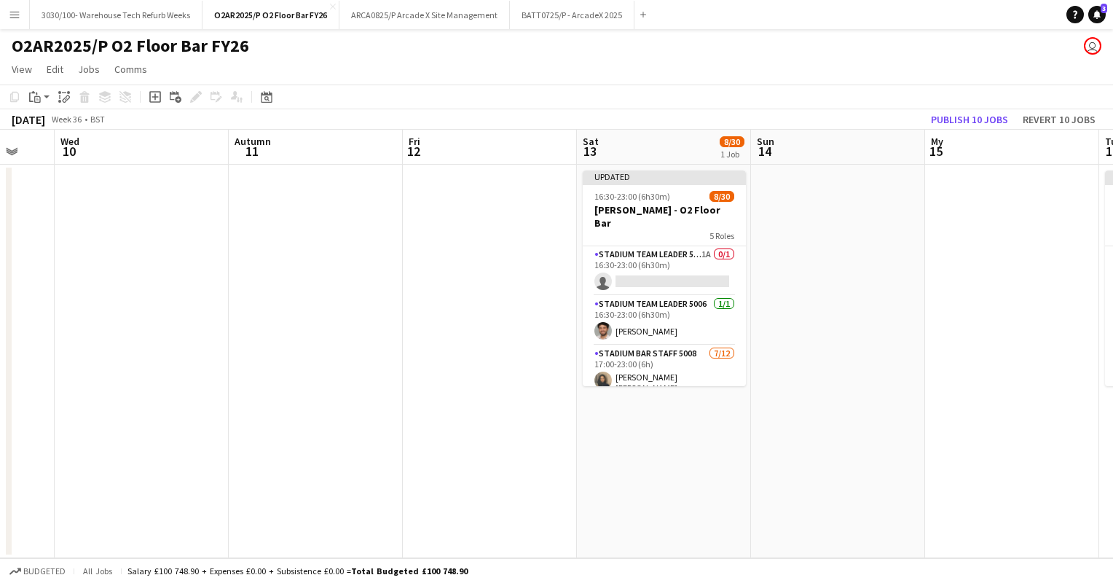
scroll to position [0, 390]
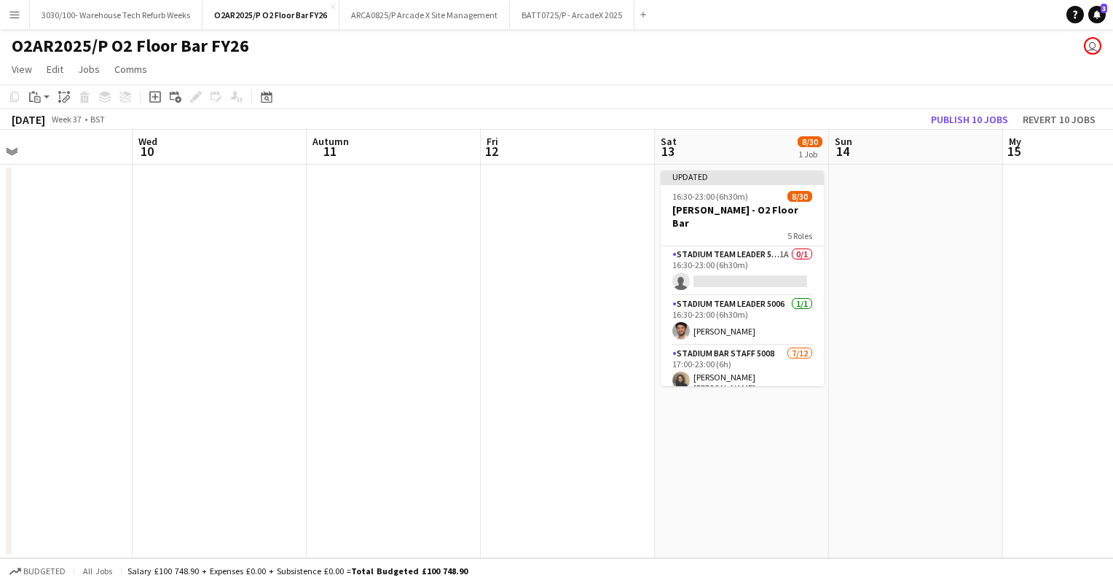
click at [732, 168] on app-date-cell "Updated 16:30-23:00 (6h30m) 8/30 [PERSON_NAME] - O2 Floor Bar 5 Roles Stadium T…" at bounding box center [742, 361] width 174 height 393
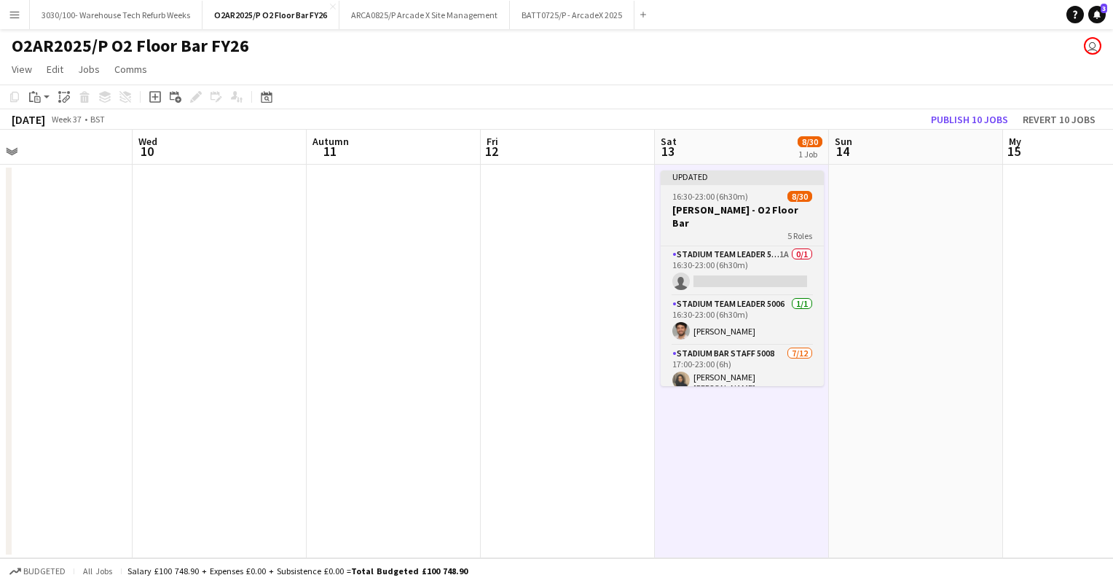
click at [717, 197] on span "16:30-23:00 (6h30m)" at bounding box center [710, 196] width 76 height 11
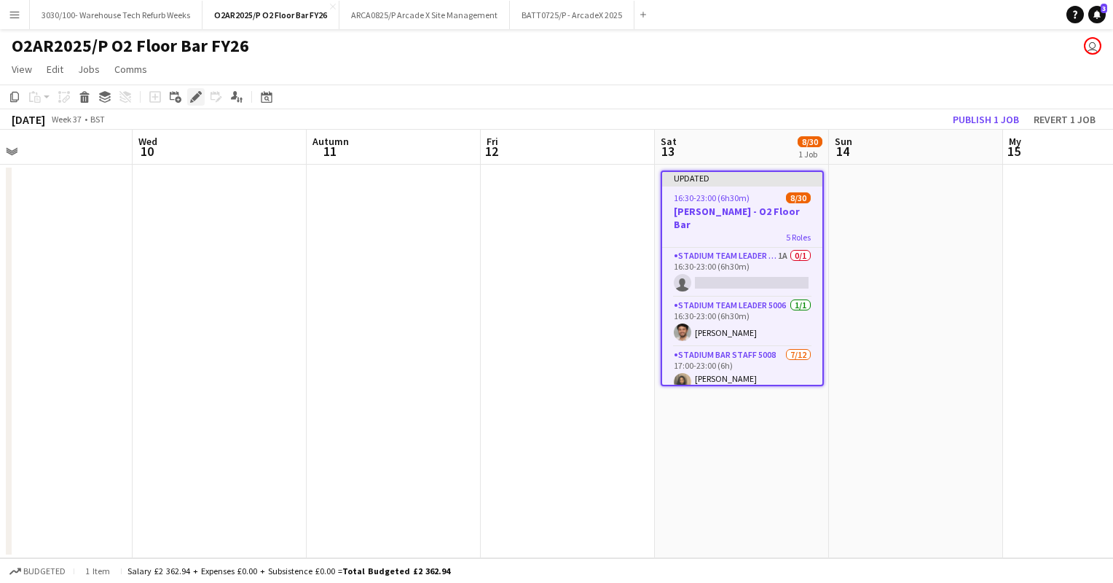
click at [197, 93] on icon at bounding box center [196, 97] width 8 height 8
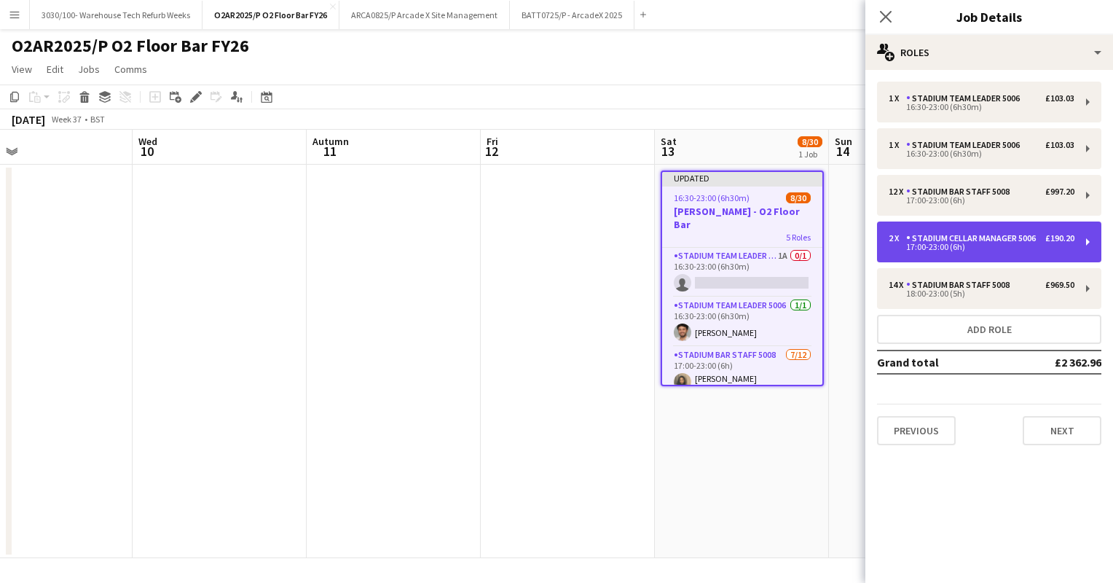
click at [1015, 240] on div "Stadium Cellar Manager 5006" at bounding box center [973, 238] width 135 height 10
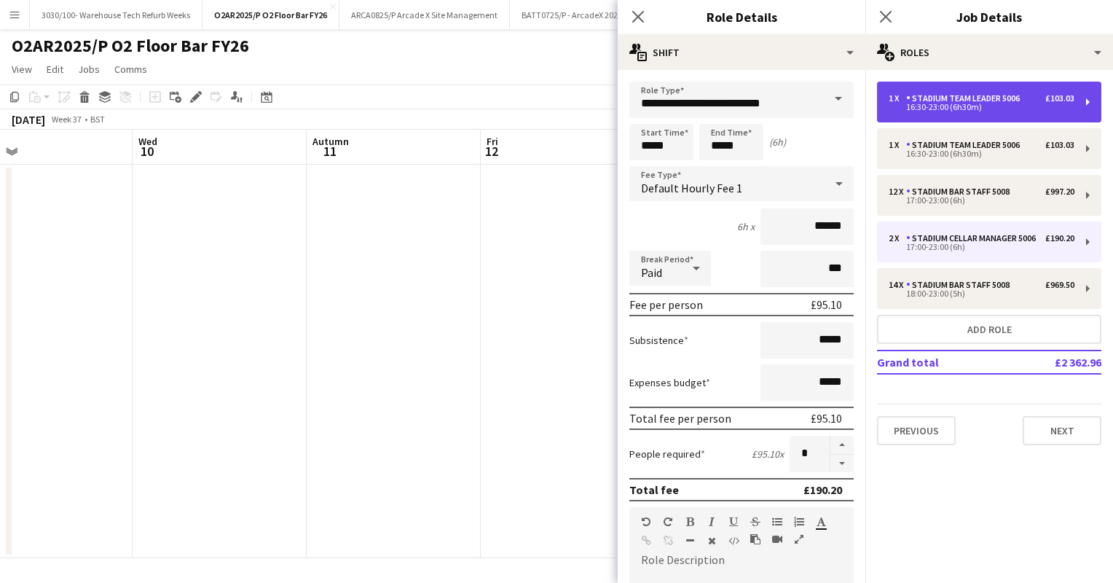
click at [978, 99] on div "Stadium Team Leader 5006" at bounding box center [965, 98] width 119 height 10
type input "**********"
type input "*****"
type input "*"
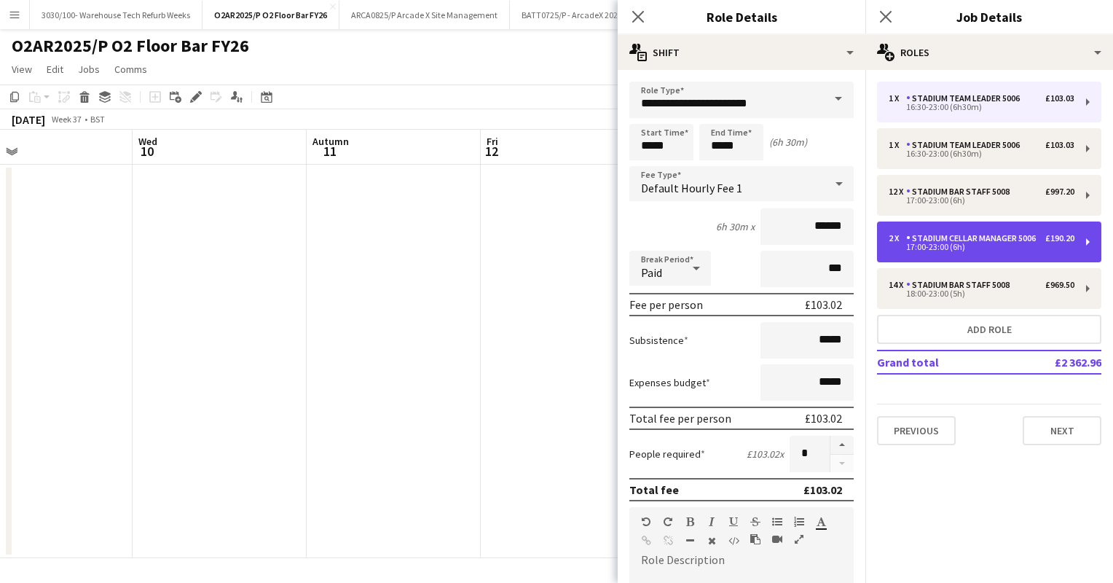
click at [939, 233] on div "Stadium Cellar Manager 5006" at bounding box center [973, 238] width 135 height 10
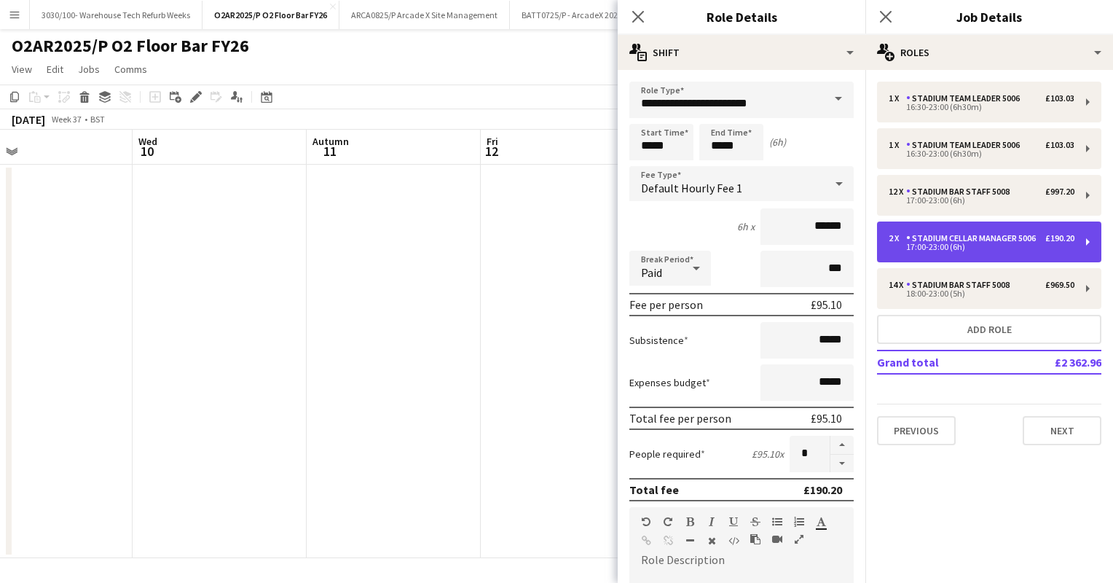
type input "**********"
type input "*****"
type input "*"
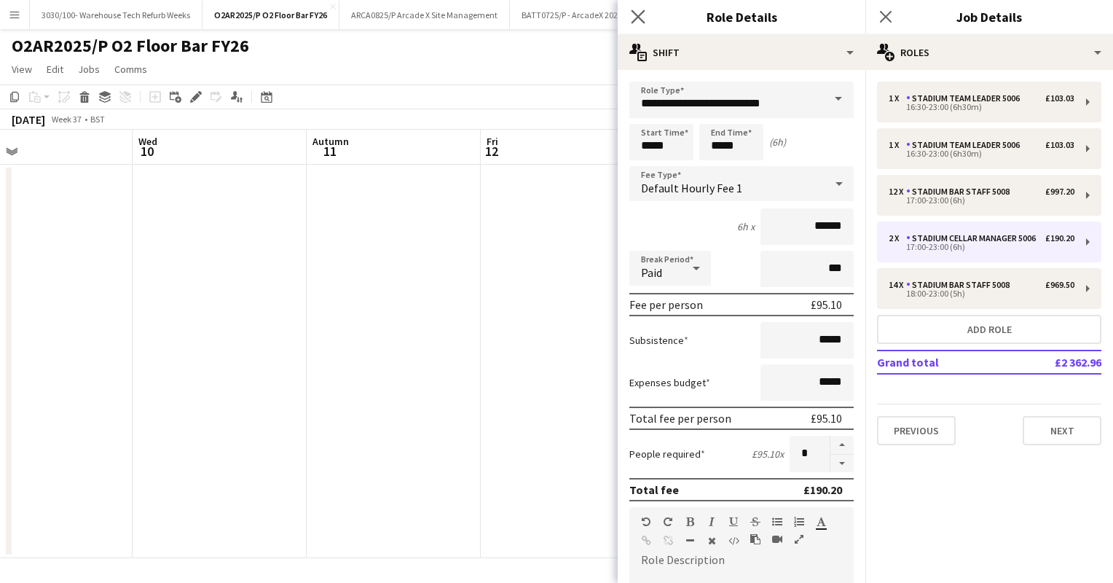
click at [634, 8] on app-icon "Close pop-in" at bounding box center [638, 17] width 21 height 21
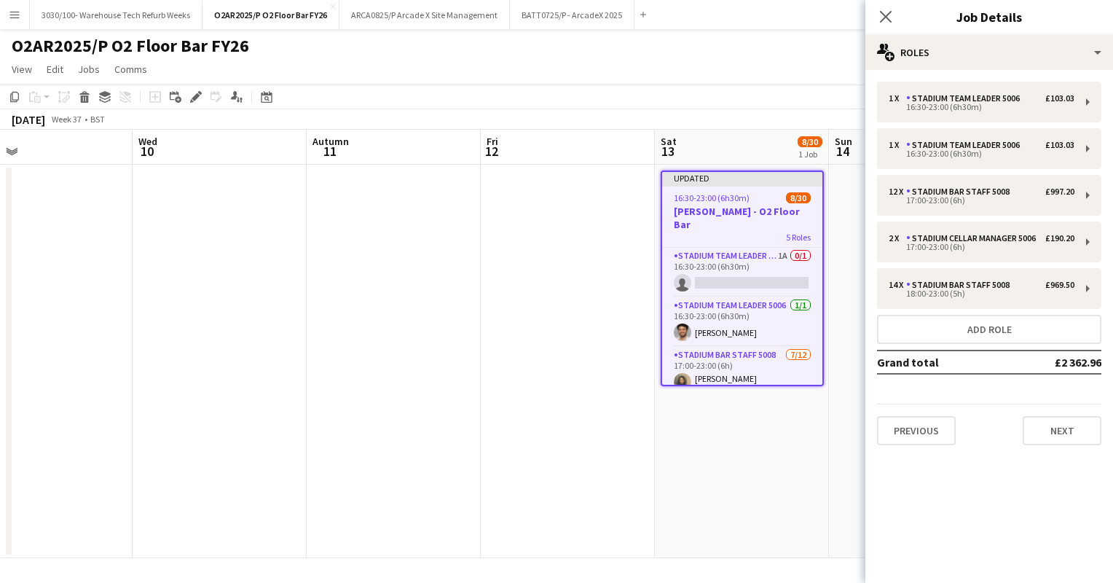
click at [551, 58] on app-page-menu "View Day view expanded Day view collapsed Month view Date picker Jump to [DATE]…" at bounding box center [556, 71] width 1113 height 28
